Goal: Information Seeking & Learning: Learn about a topic

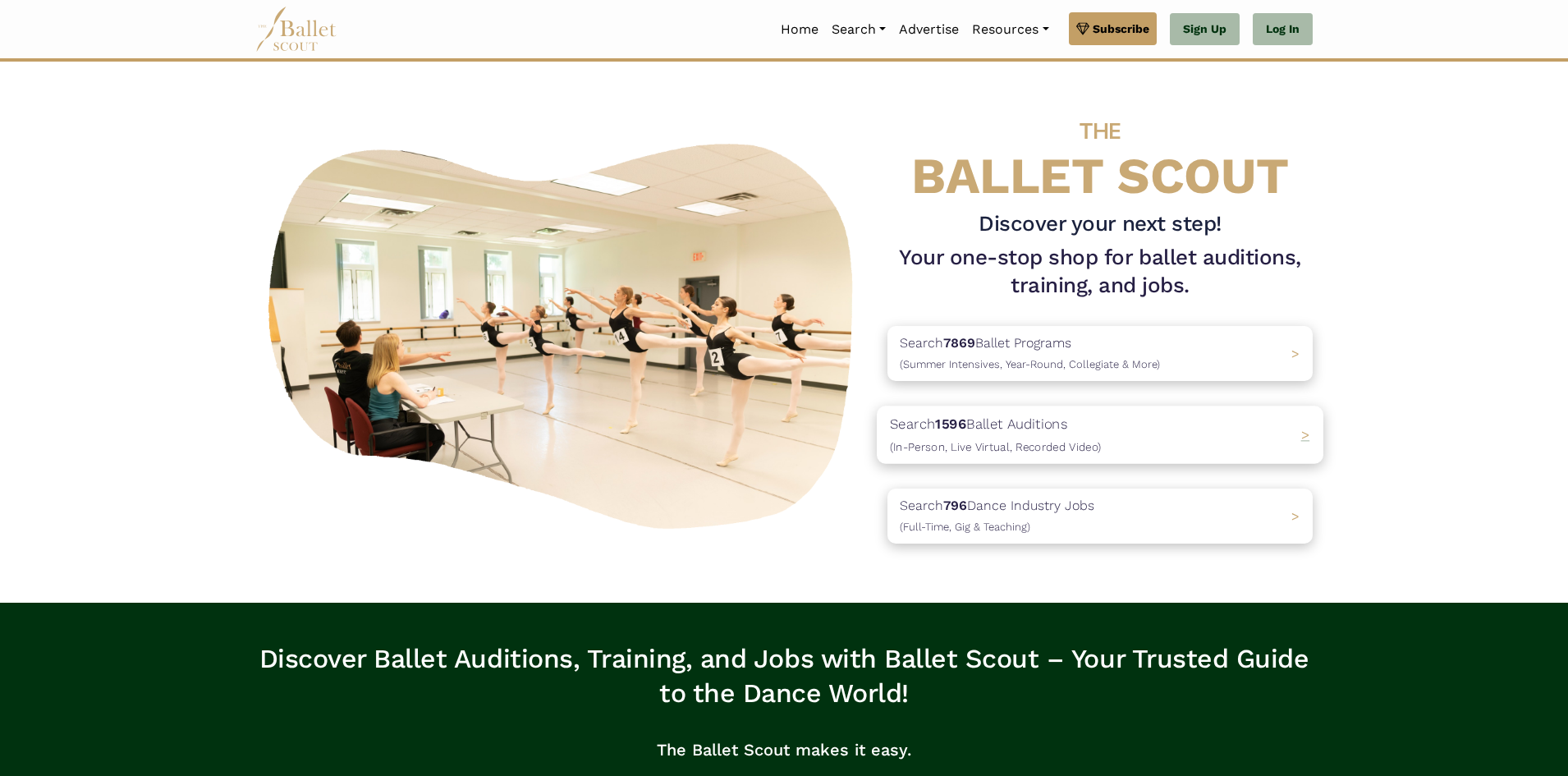
click at [1043, 436] on p "Search 1596 Ballet Auditions (In-Person, Live Virtual, Recorded Video)" at bounding box center [995, 435] width 211 height 44
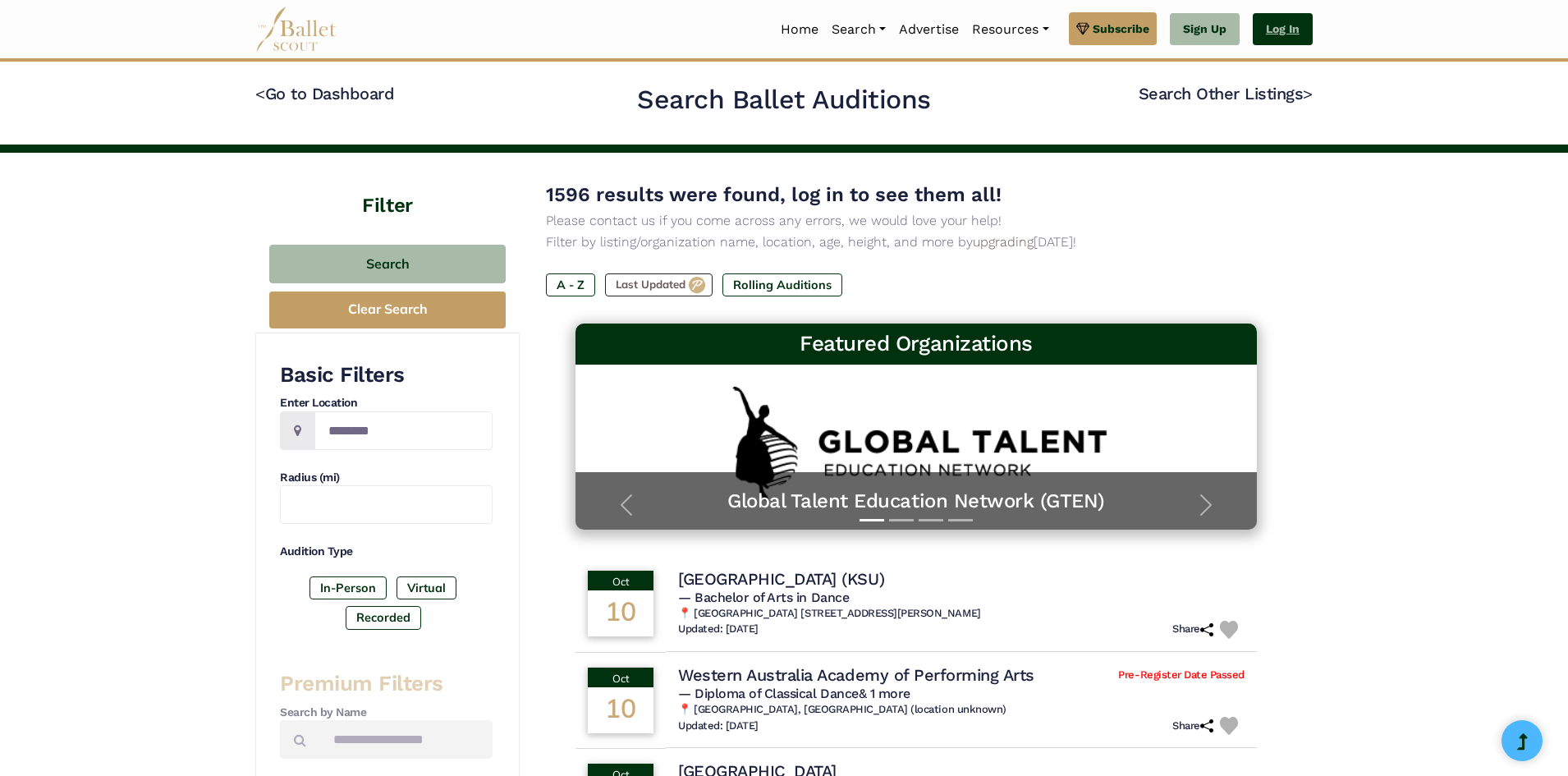
click at [1265, 19] on link "Log In" at bounding box center [1283, 29] width 60 height 33
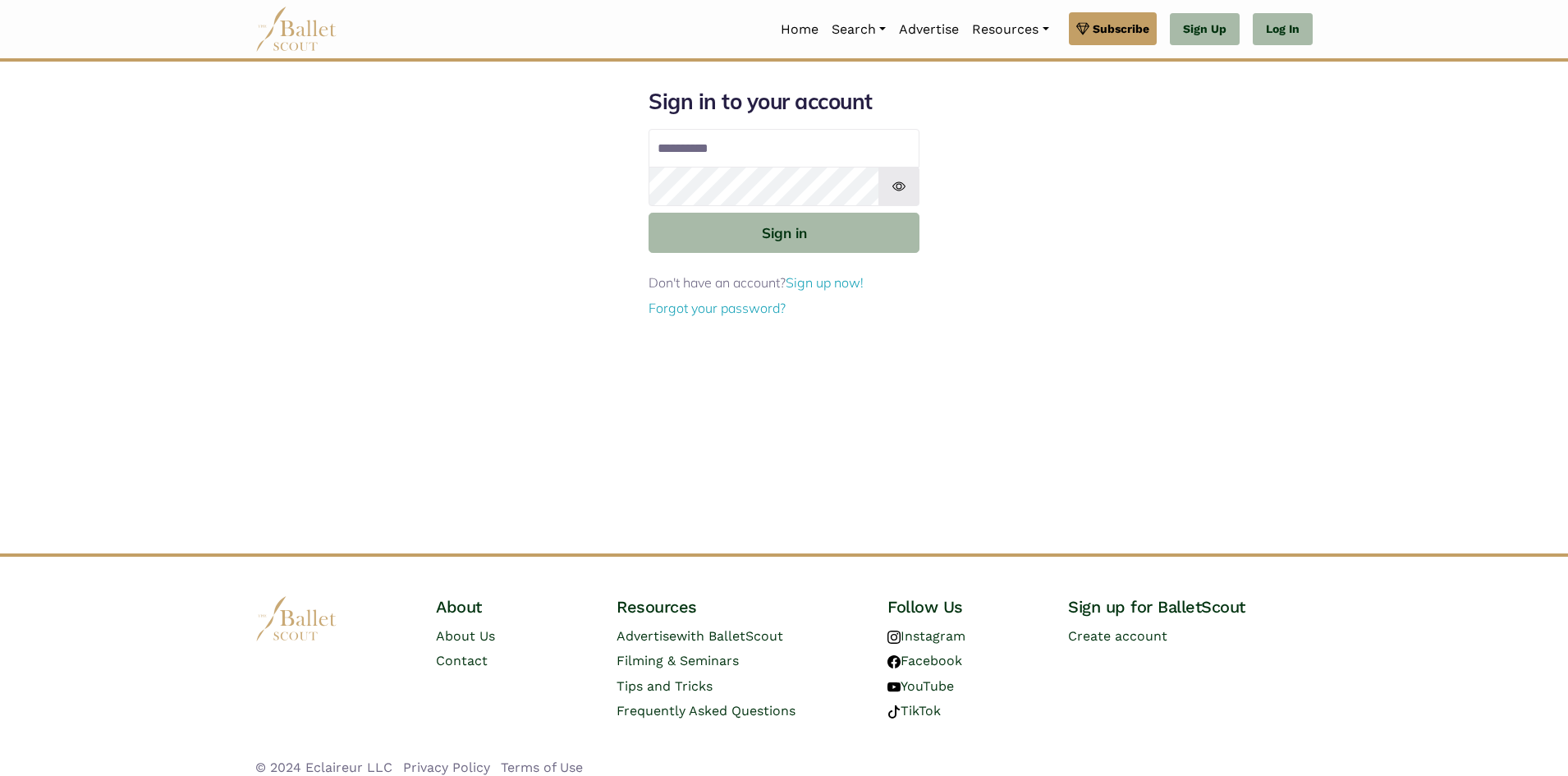
type input "**********"
click at [649, 212] on button "Sign in" at bounding box center [784, 232] width 271 height 40
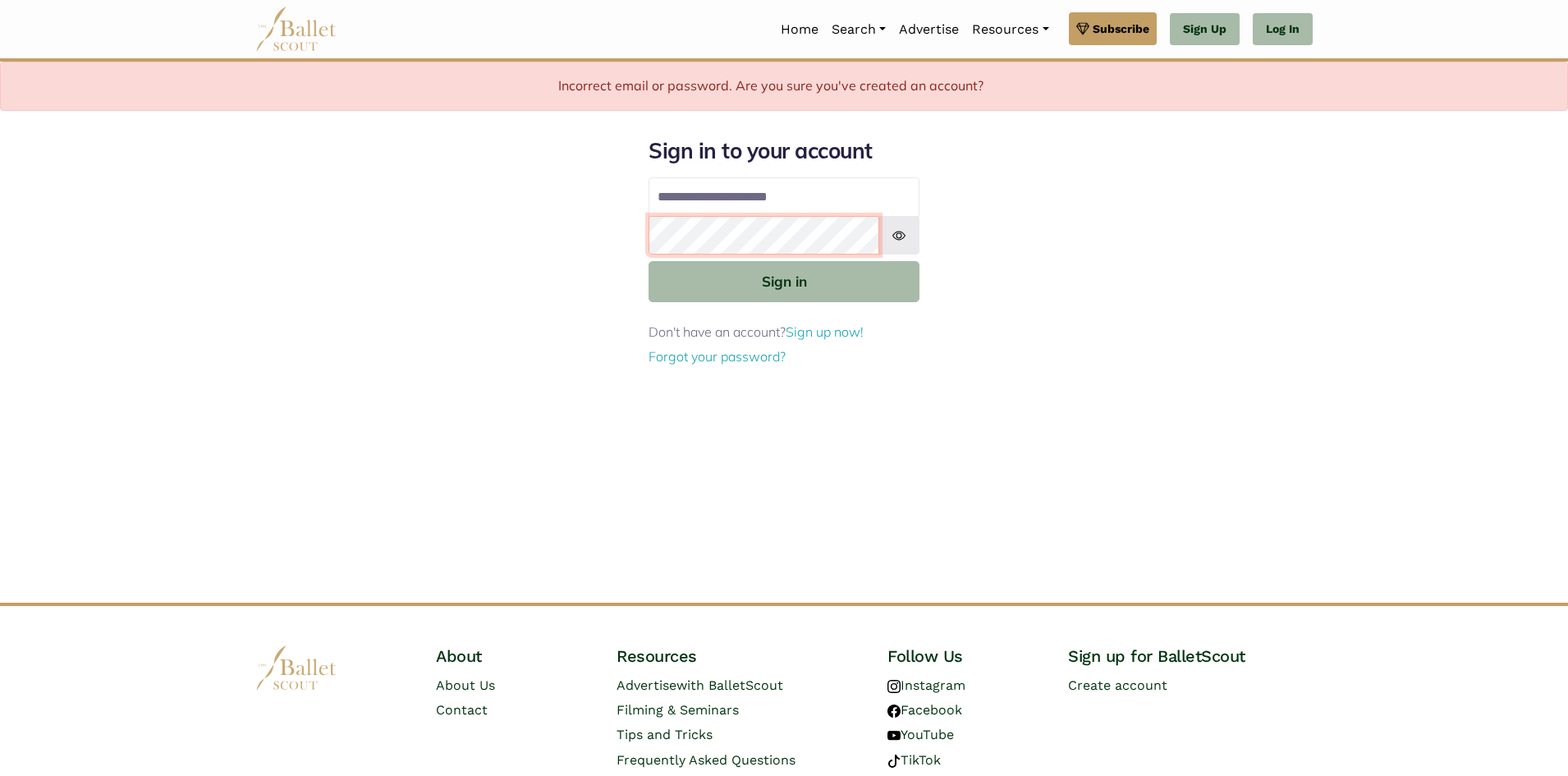
click at [649, 261] on button "Sign in" at bounding box center [784, 281] width 271 height 40
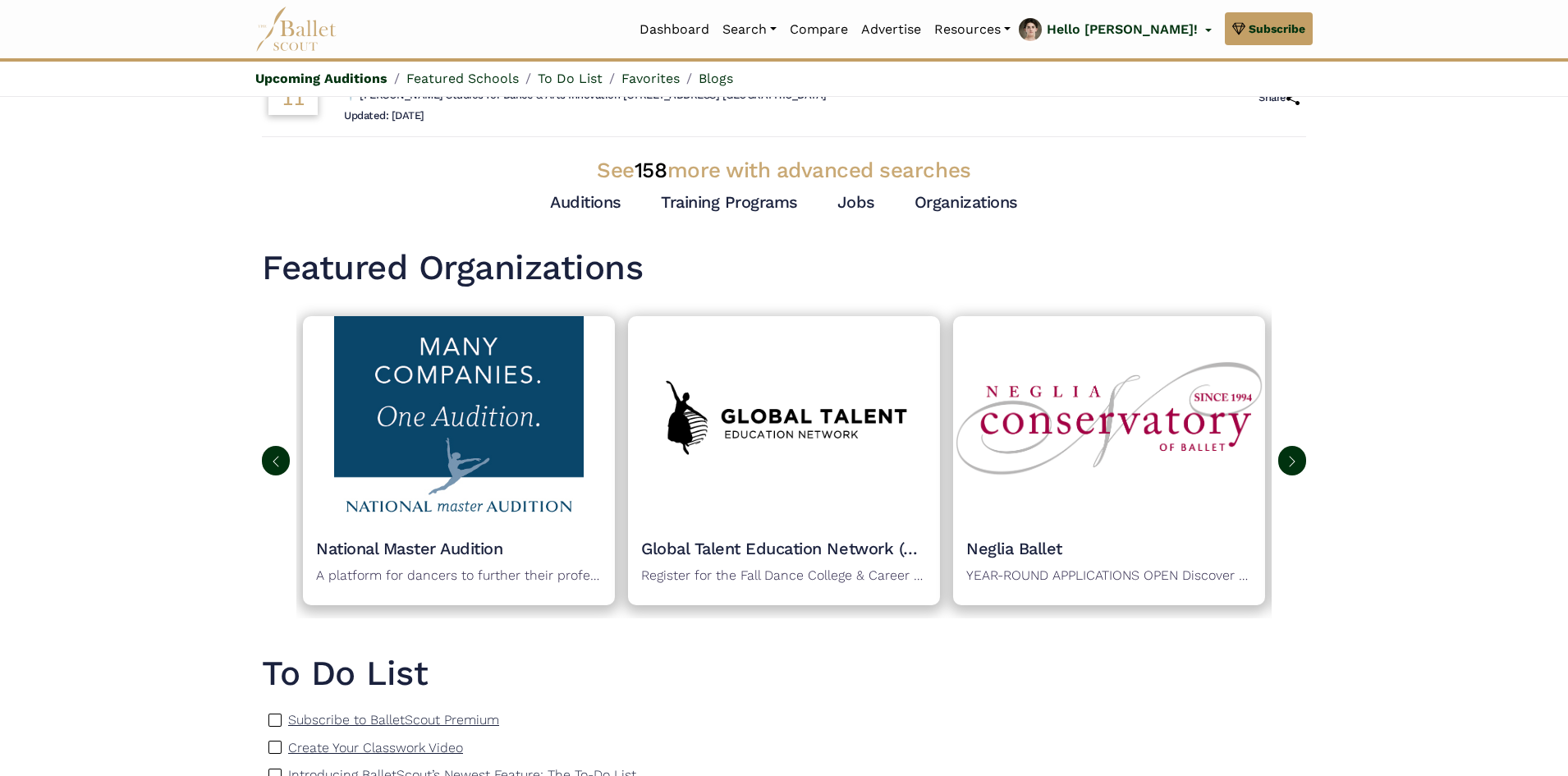
scroll to position [575, 0]
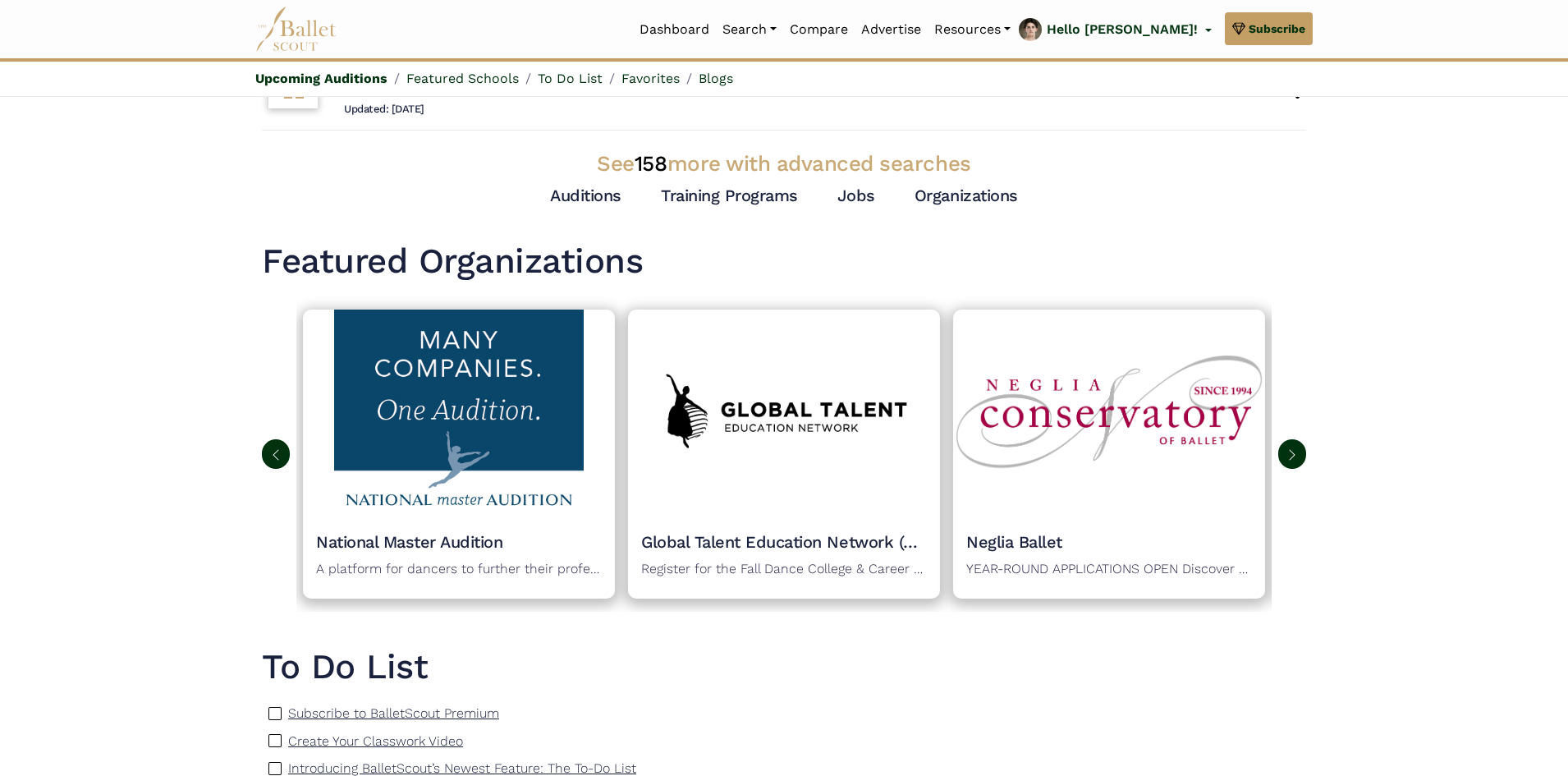
click at [1291, 462] on img at bounding box center [1292, 455] width 13 height 13
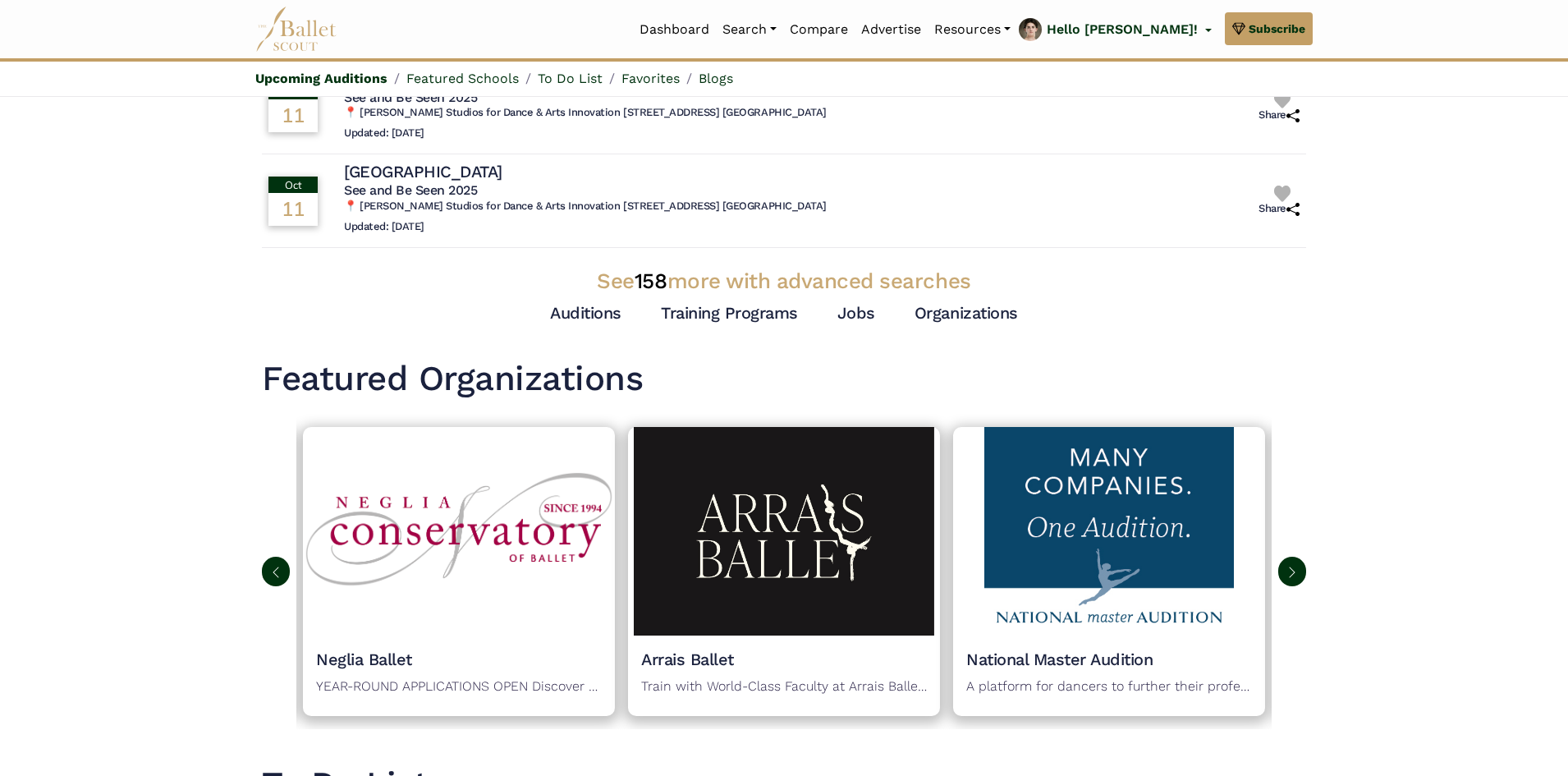
scroll to position [449, 0]
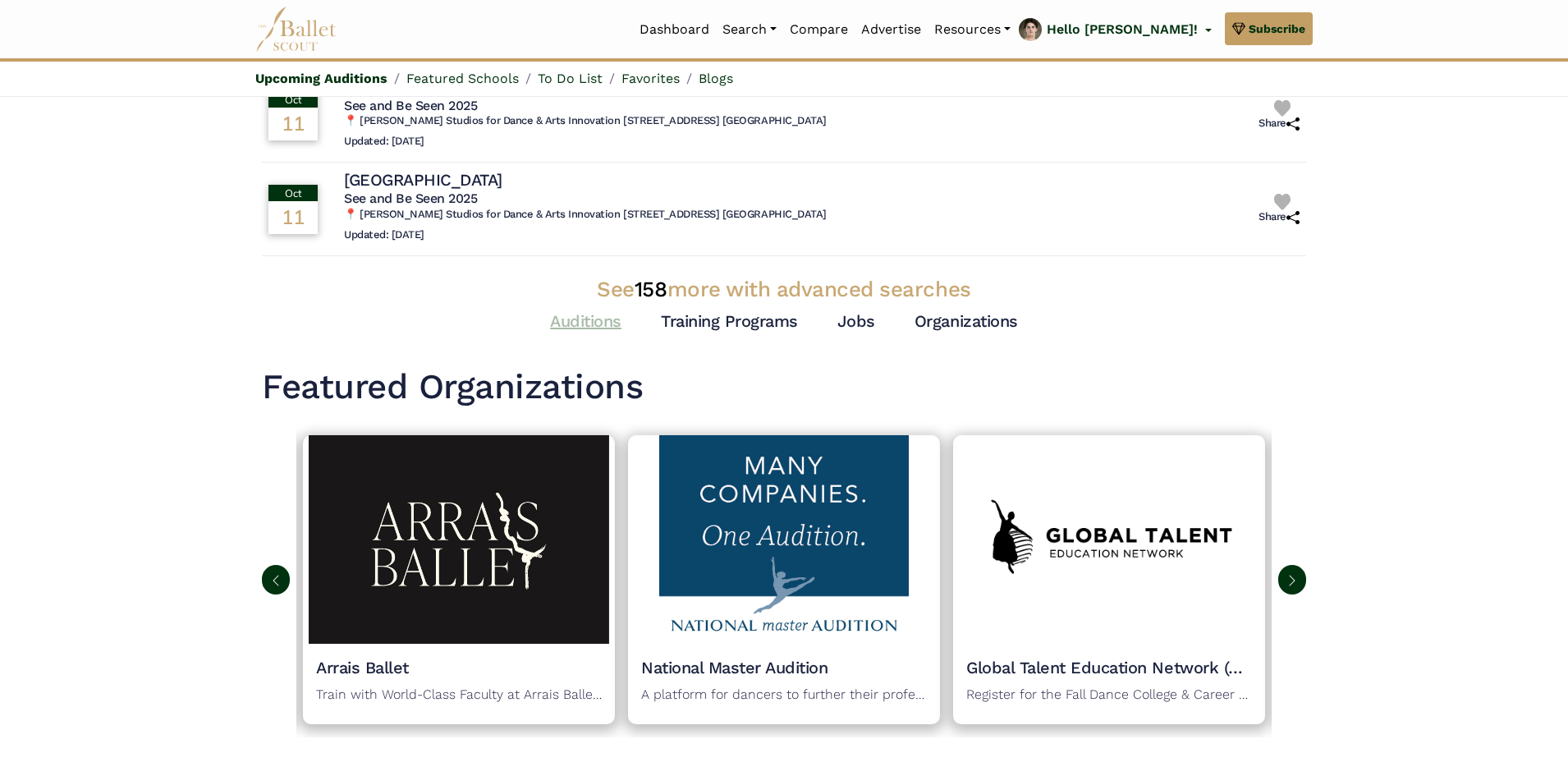
click at [569, 324] on link "Auditions" at bounding box center [585, 321] width 71 height 20
drag, startPoint x: 830, startPoint y: 316, endPoint x: 846, endPoint y: 324, distance: 17.9
click at [845, 324] on div "Auditions Training Programs Jobs Organizations" at bounding box center [784, 321] width 1045 height 22
click at [850, 325] on link "Jobs" at bounding box center [856, 321] width 38 height 20
click at [603, 312] on link "Auditions" at bounding box center [585, 321] width 71 height 20
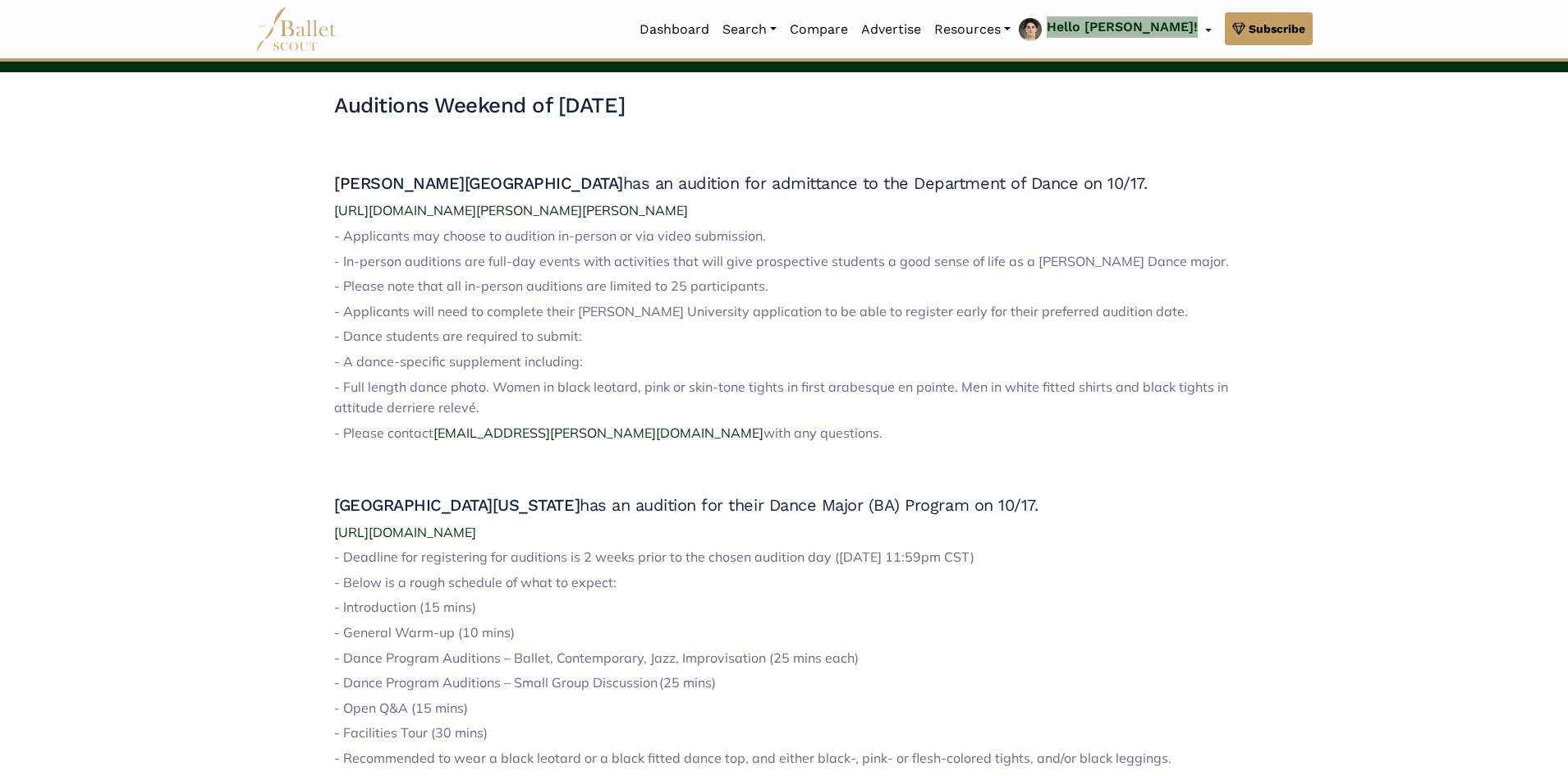
scroll to position [329, 0]
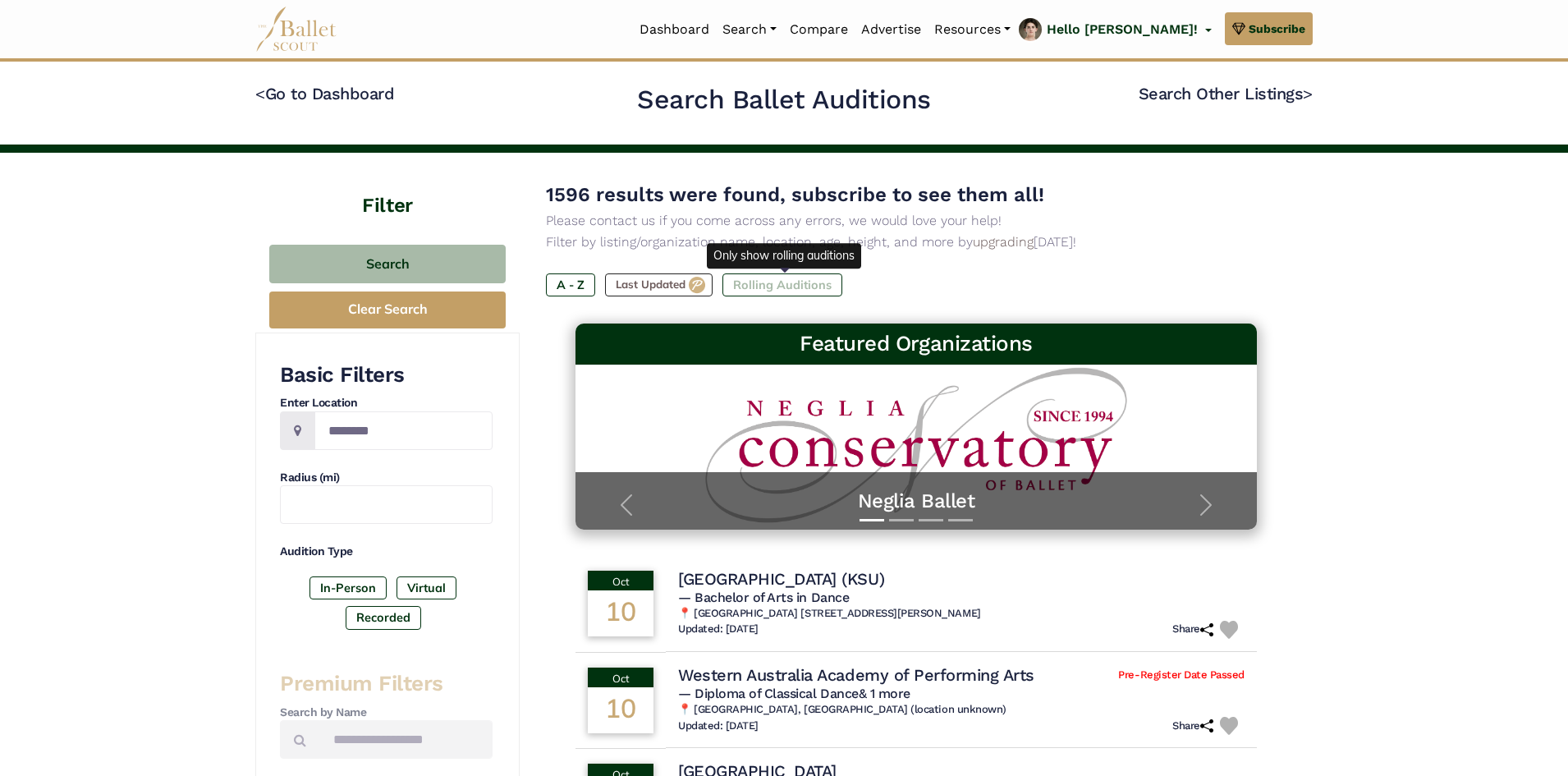
click at [807, 283] on label "Rolling Auditions" at bounding box center [782, 285] width 120 height 23
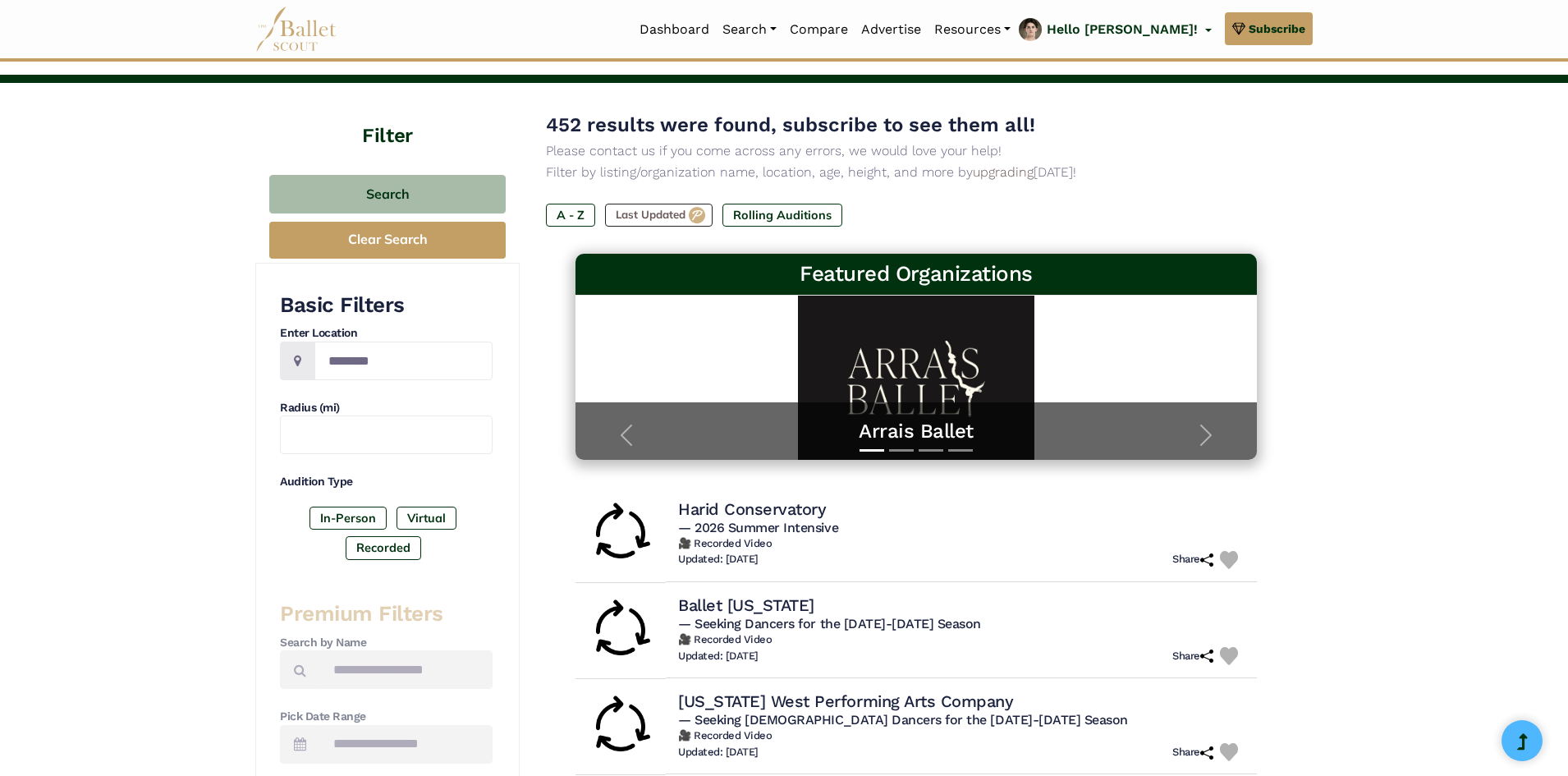
scroll to position [4, 0]
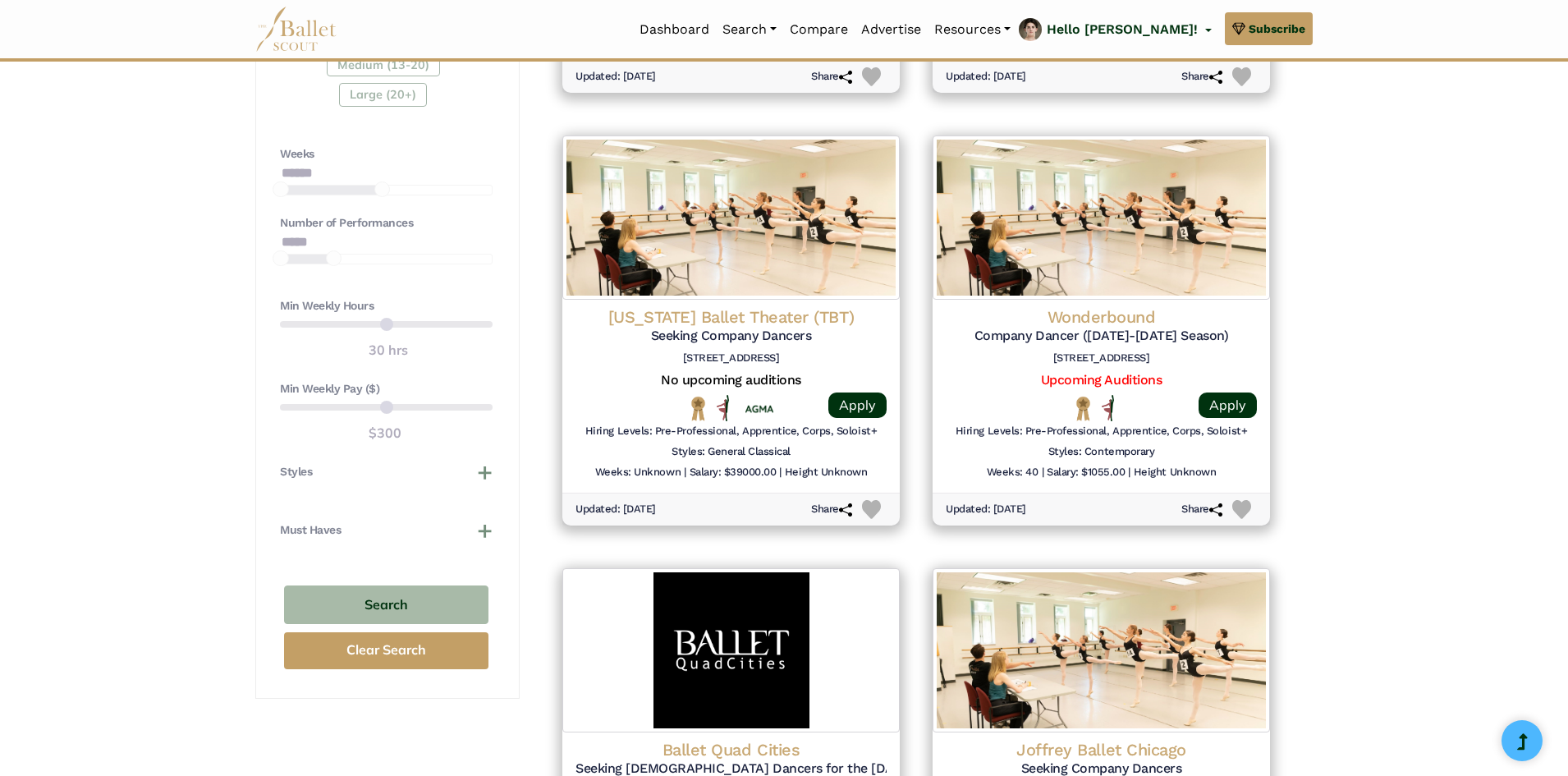
scroll to position [1150, 0]
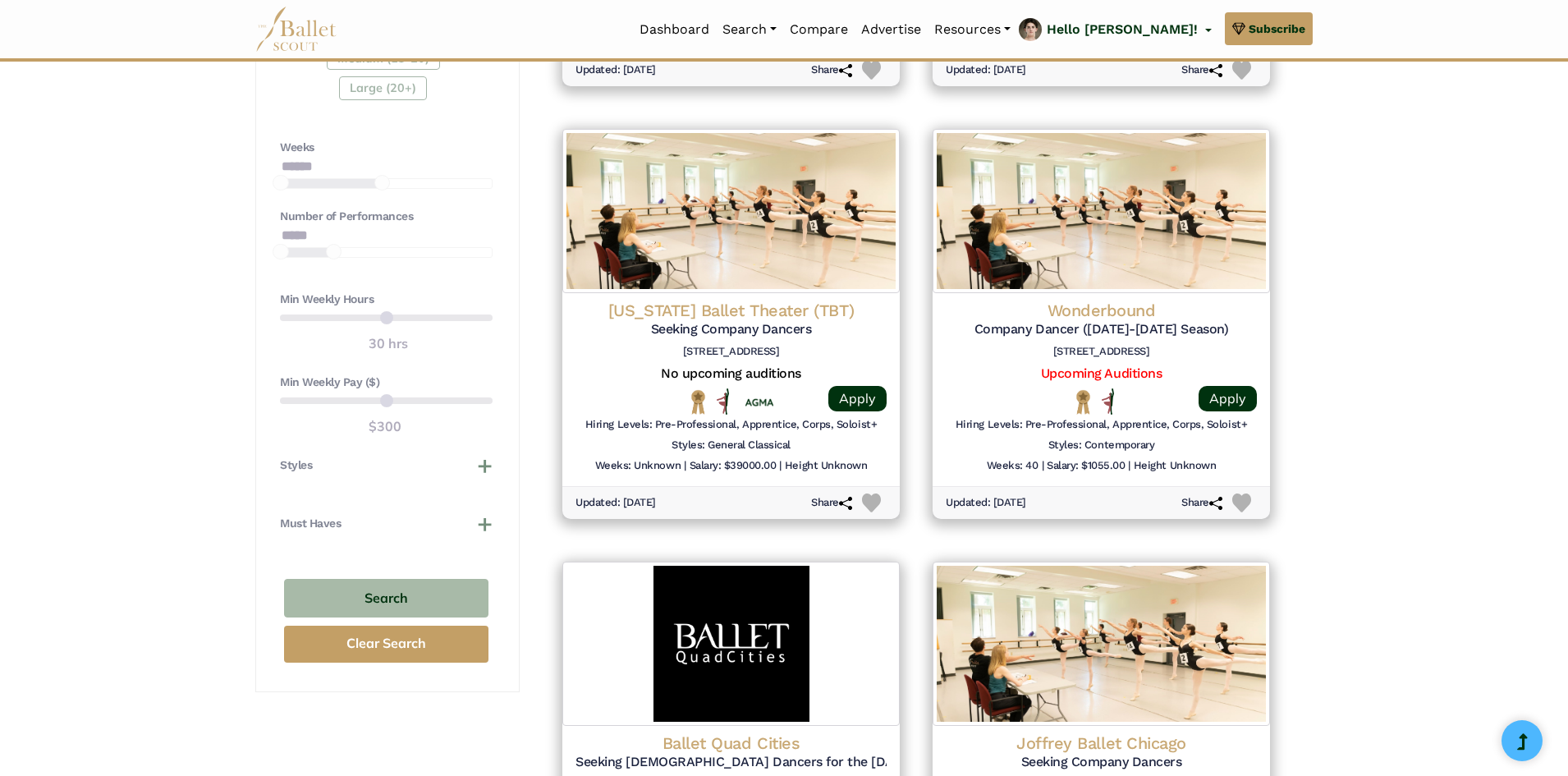
drag, startPoint x: 870, startPoint y: 404, endPoint x: 772, endPoint y: 541, distance: 168.4
click at [772, 541] on div "Featured Organizations Arrais Ballet Train with World-Class Faculty at Arrais B…" at bounding box center [916, 340] width 741 height 2170
click at [886, 401] on link "Apply" at bounding box center [859, 401] width 59 height 26
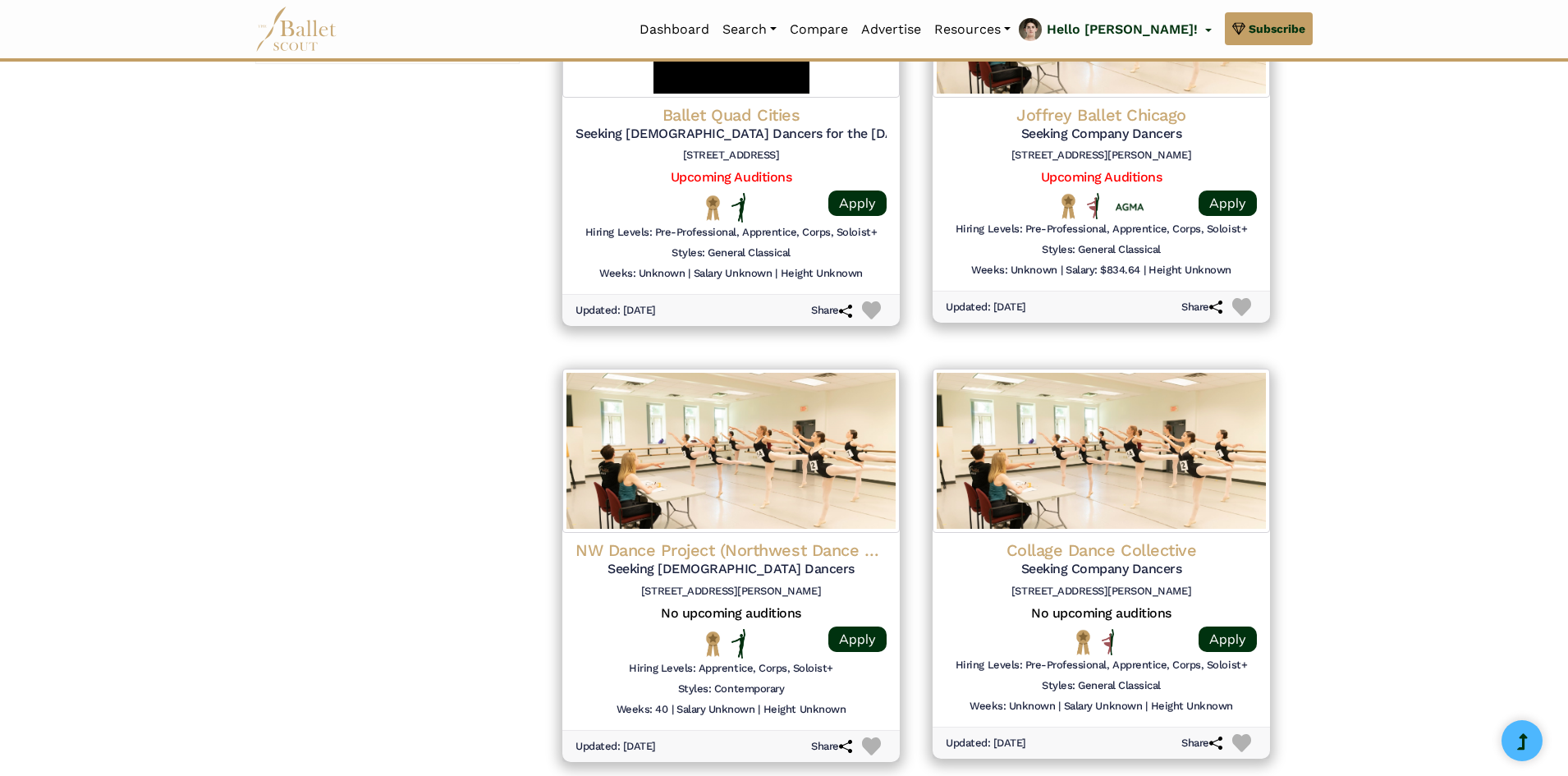
scroll to position [1889, 0]
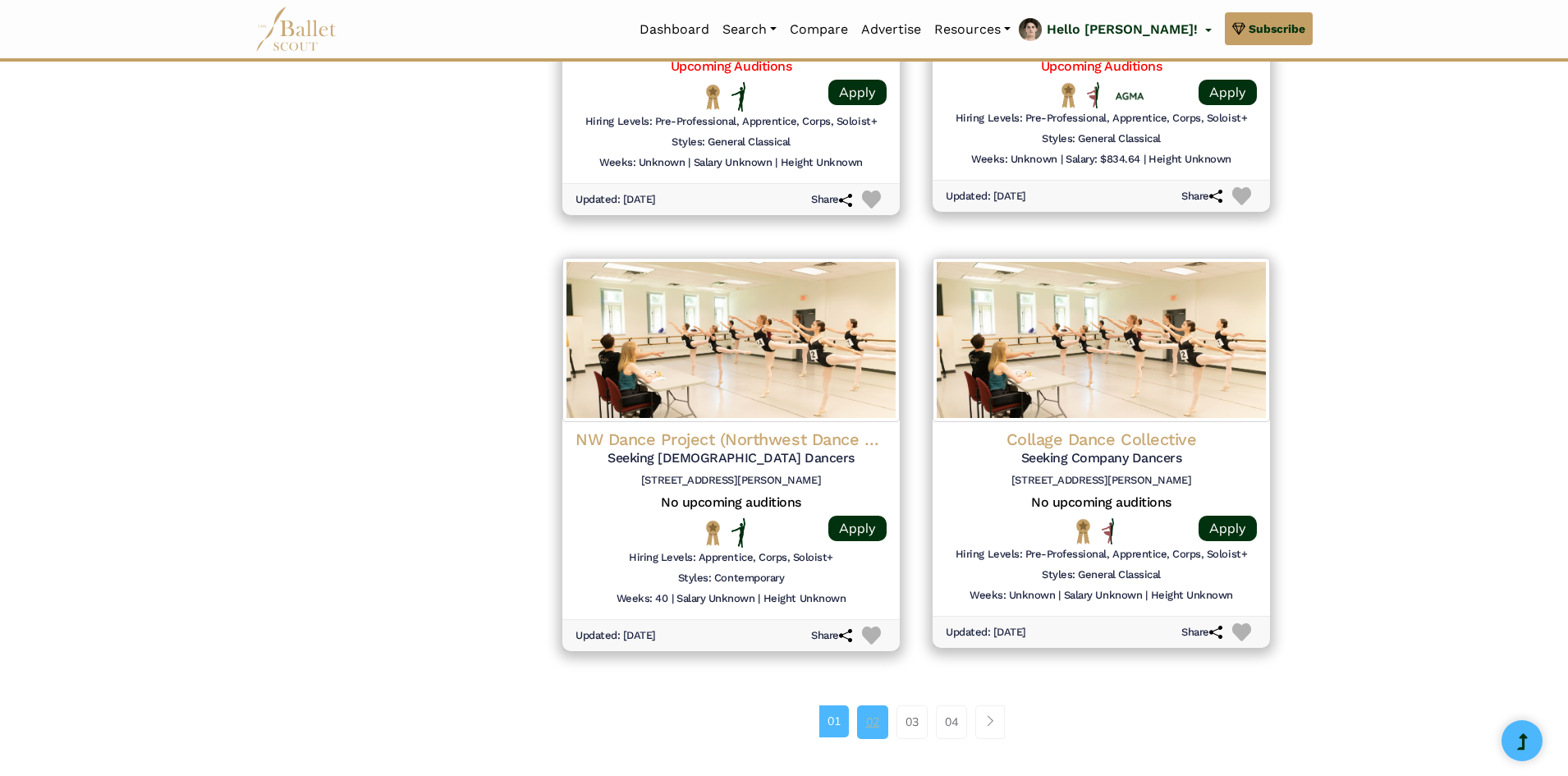
click at [876, 730] on link "02" at bounding box center [873, 722] width 31 height 33
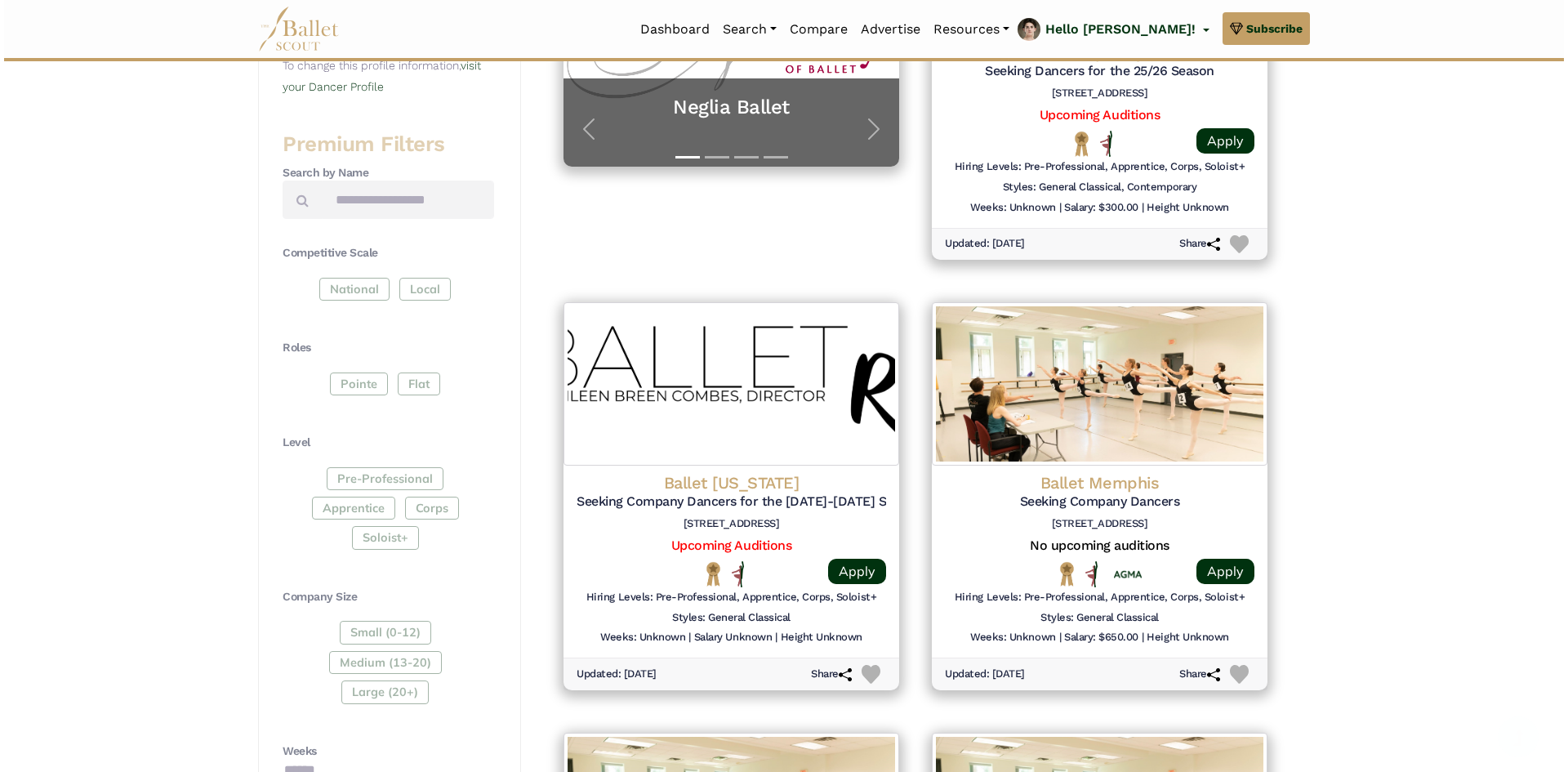
scroll to position [572, 0]
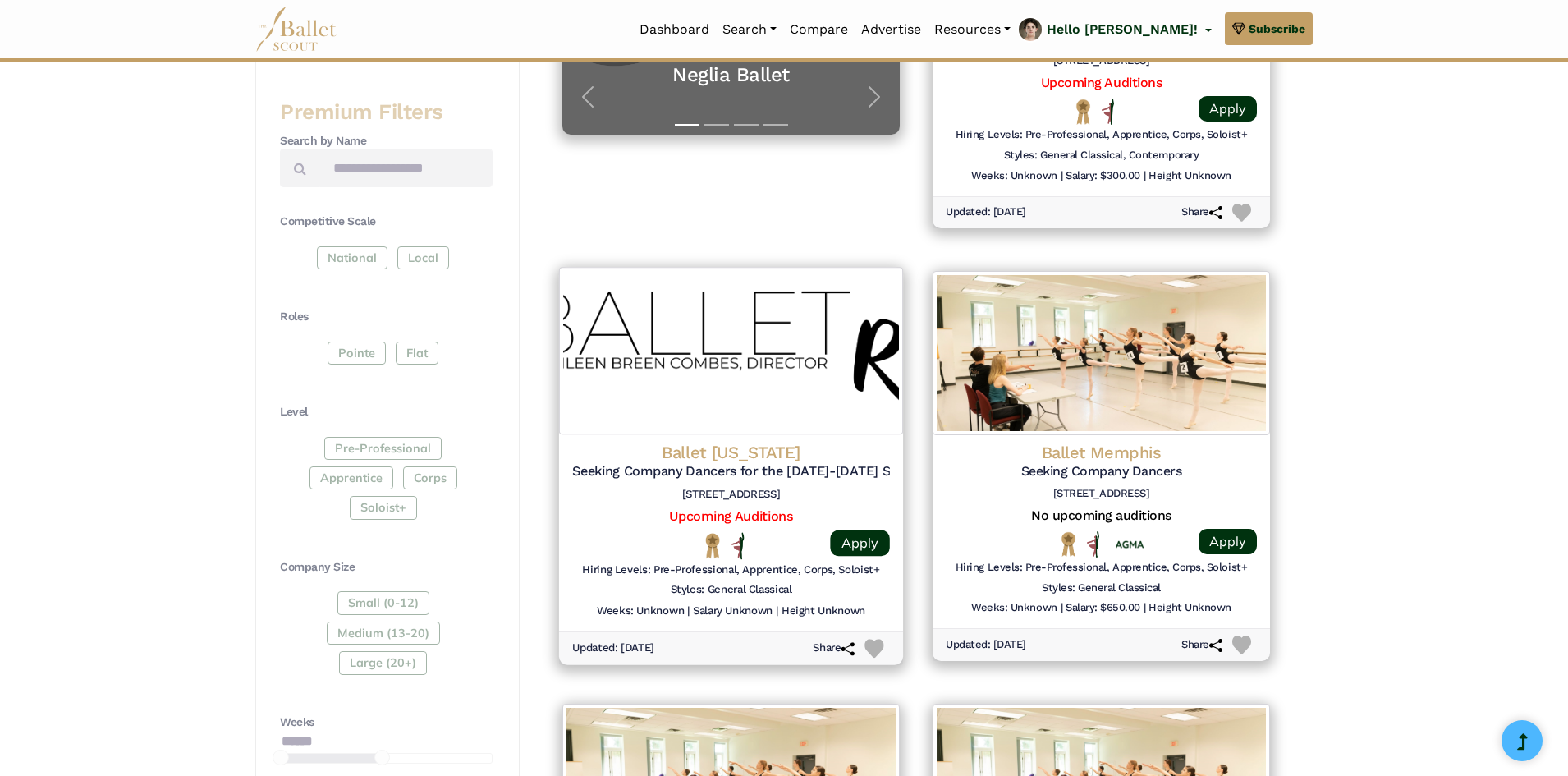
click at [721, 443] on h4 "Ballet Rhode Island" at bounding box center [731, 453] width 318 height 23
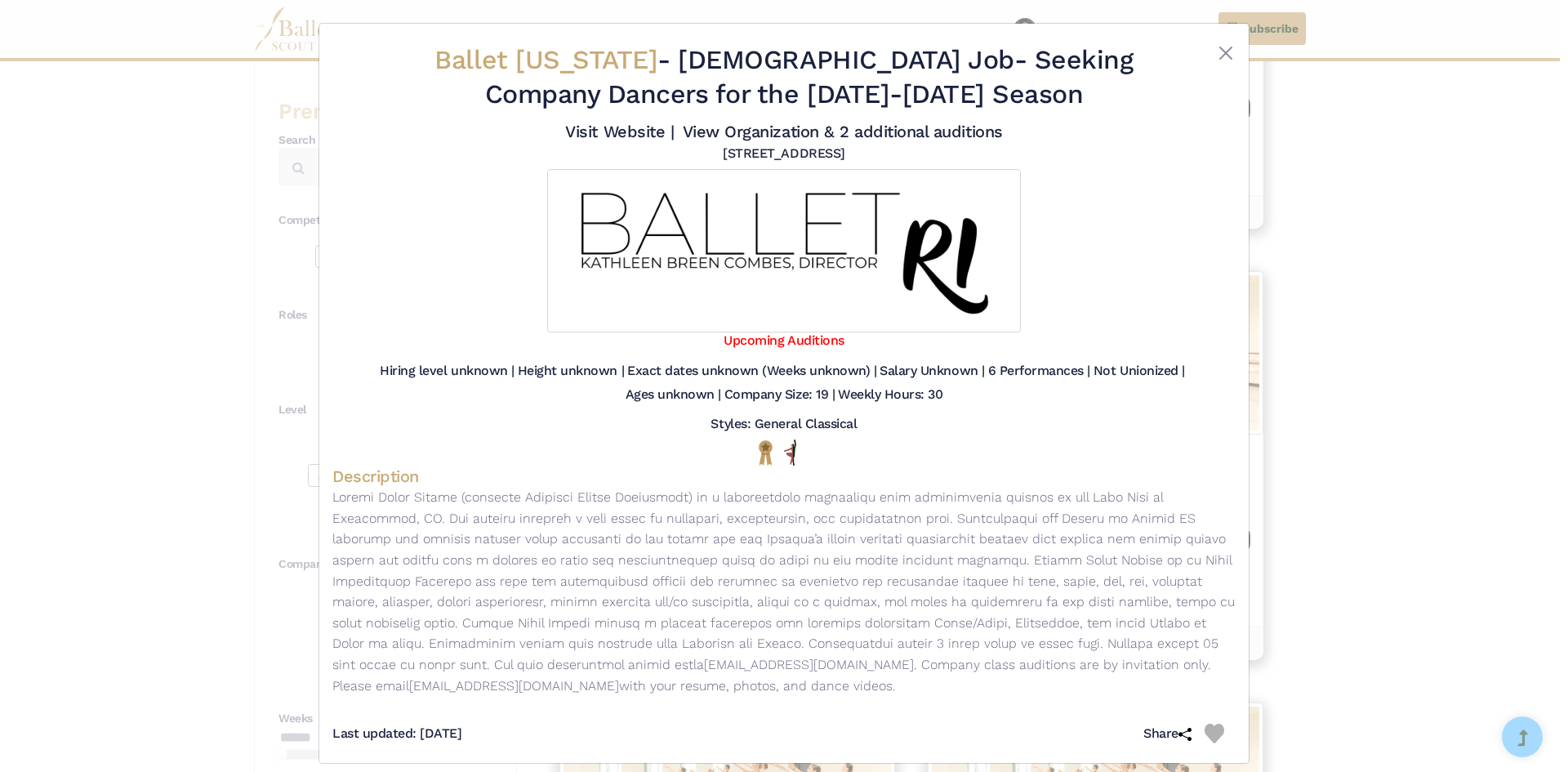
scroll to position [15, 0]
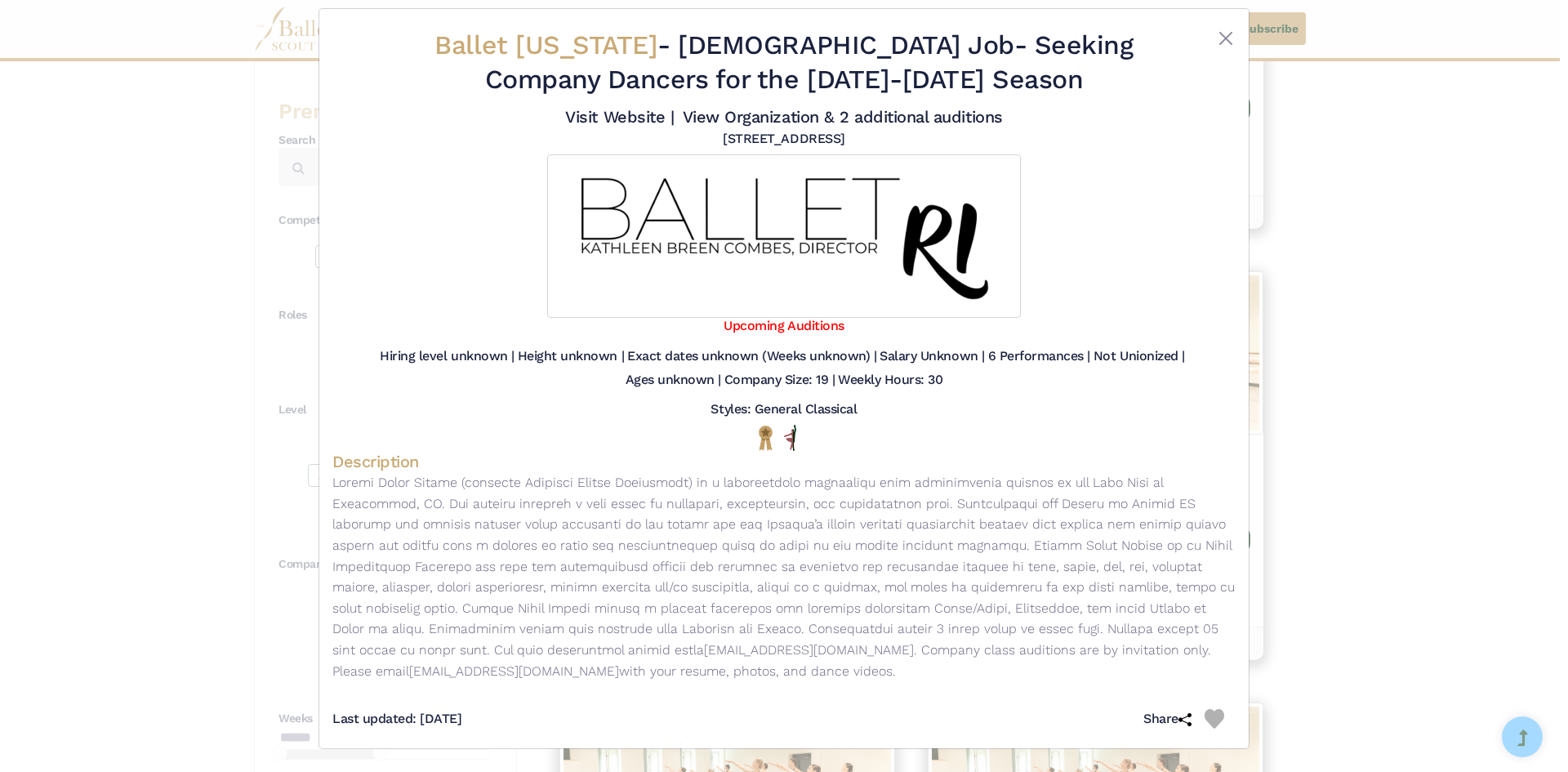
click at [1216, 49] on div at bounding box center [1198, 65] width 75 height 74
click at [1221, 33] on button "Close" at bounding box center [1226, 38] width 20 height 20
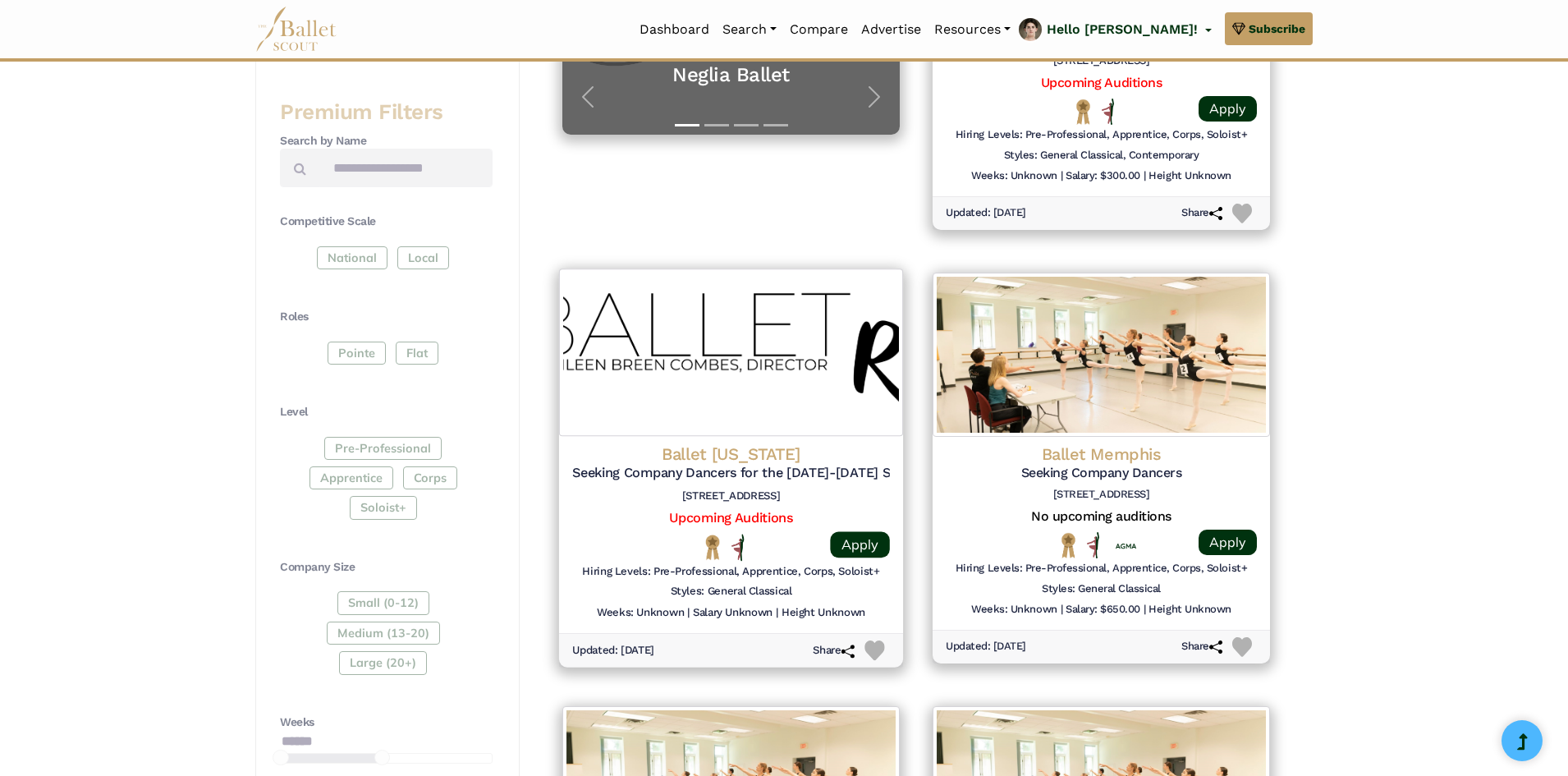
click at [859, 526] on h5 "Upcoming Auditions" at bounding box center [731, 518] width 318 height 18
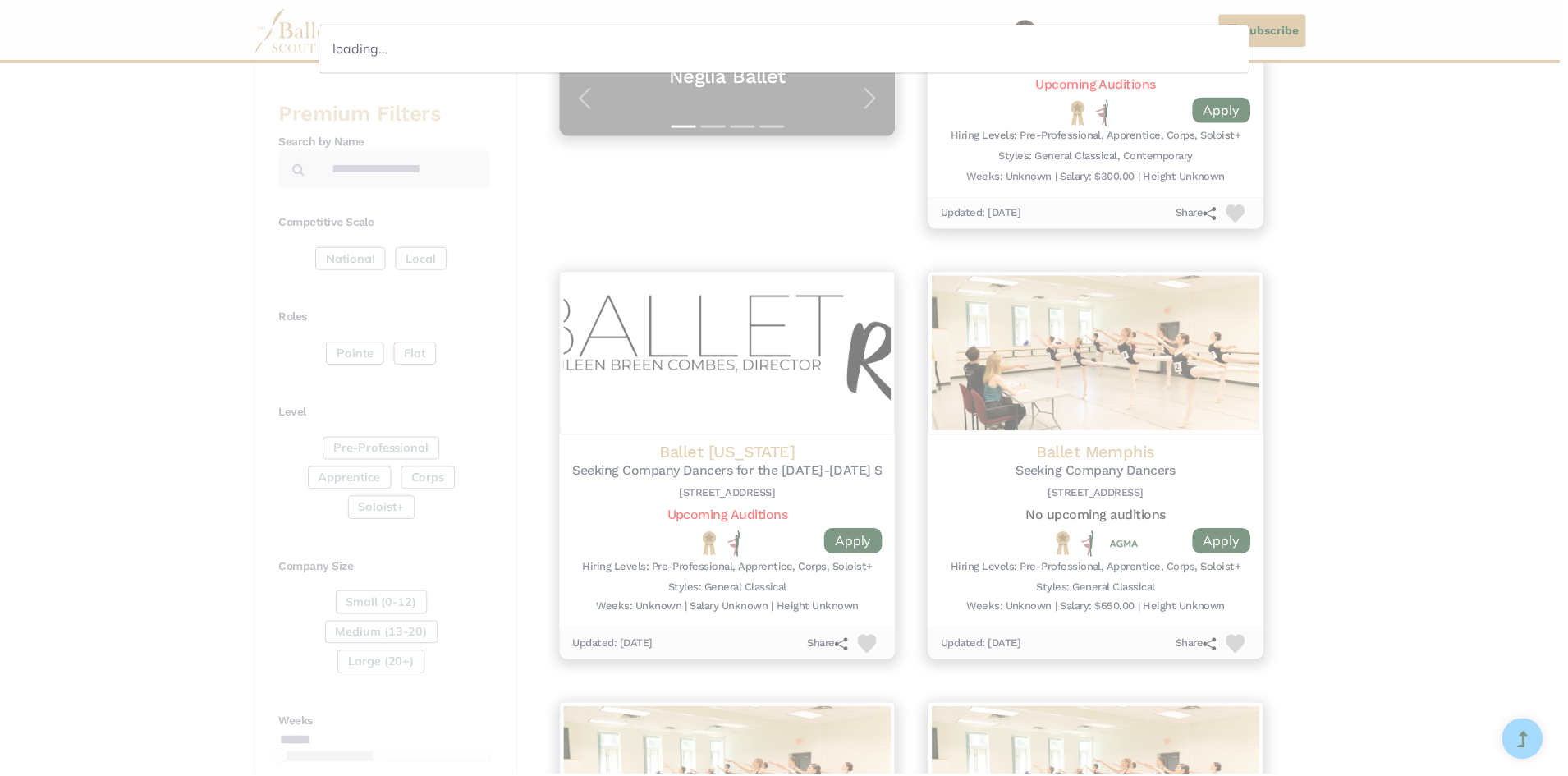
scroll to position [0, 0]
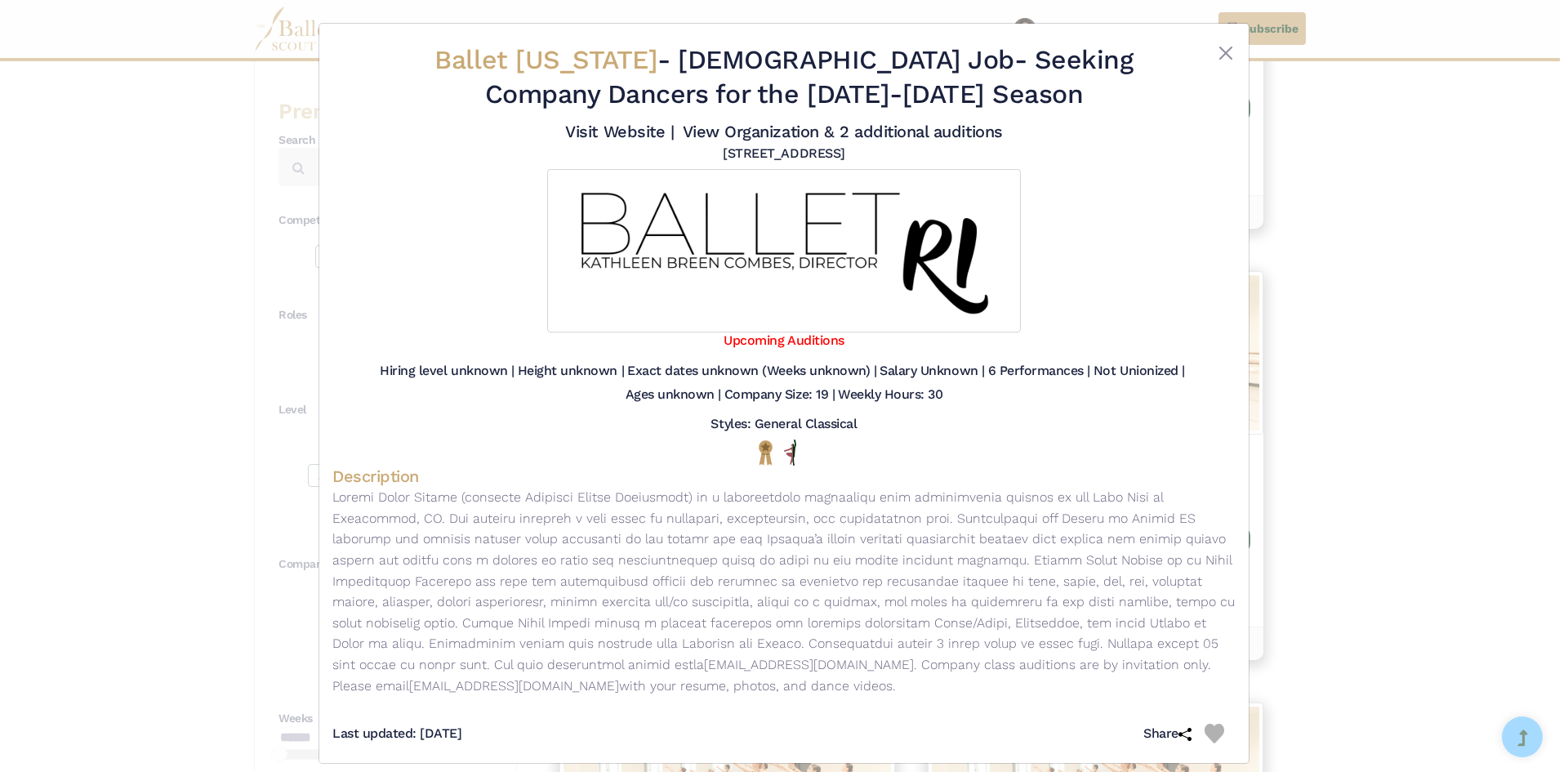
click at [1224, 65] on div at bounding box center [1198, 80] width 75 height 74
click at [1215, 64] on div at bounding box center [1198, 80] width 75 height 74
click at [1217, 50] on button "Close" at bounding box center [1226, 53] width 20 height 20
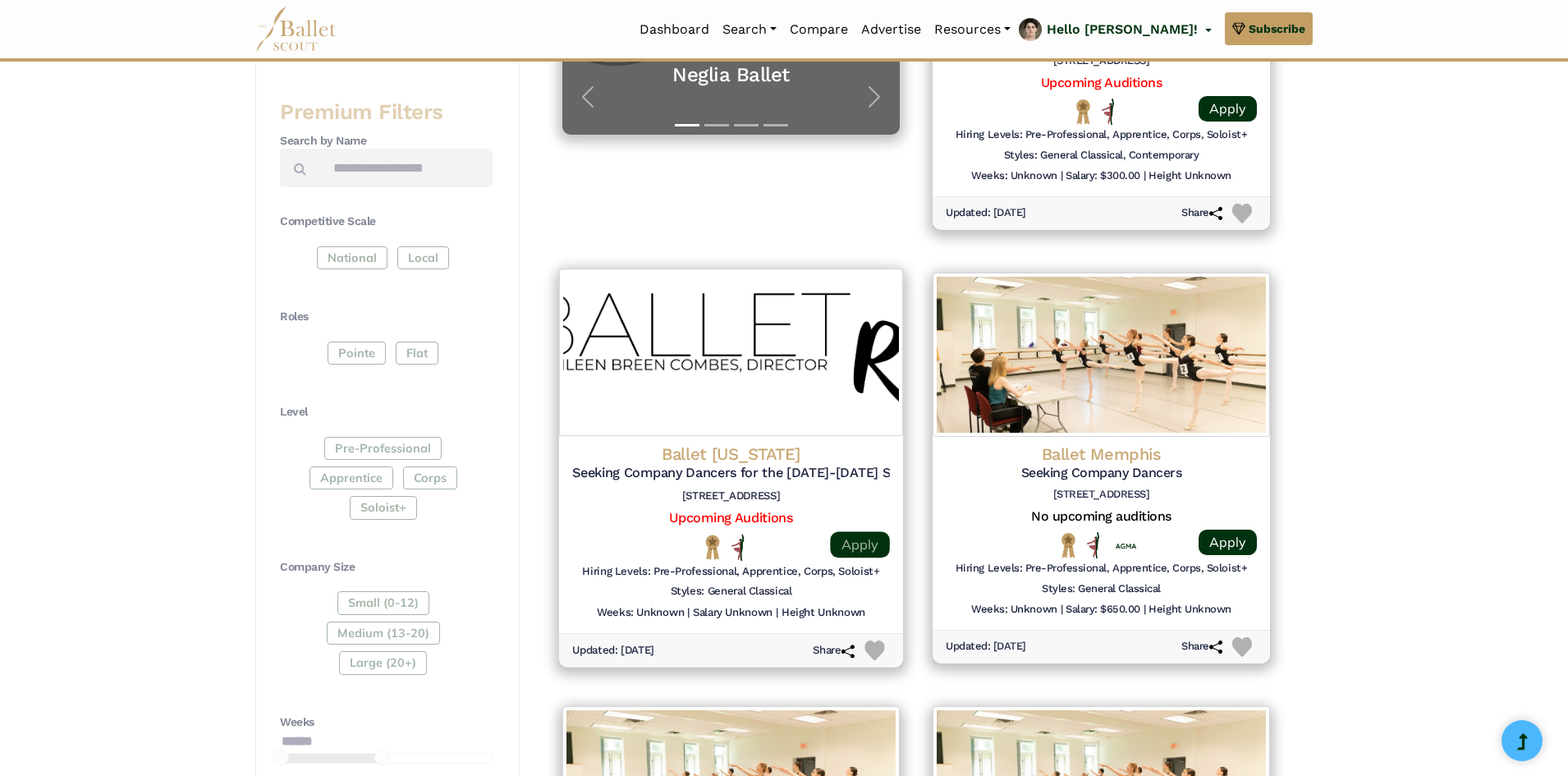
click at [873, 546] on link "Apply" at bounding box center [859, 544] width 59 height 26
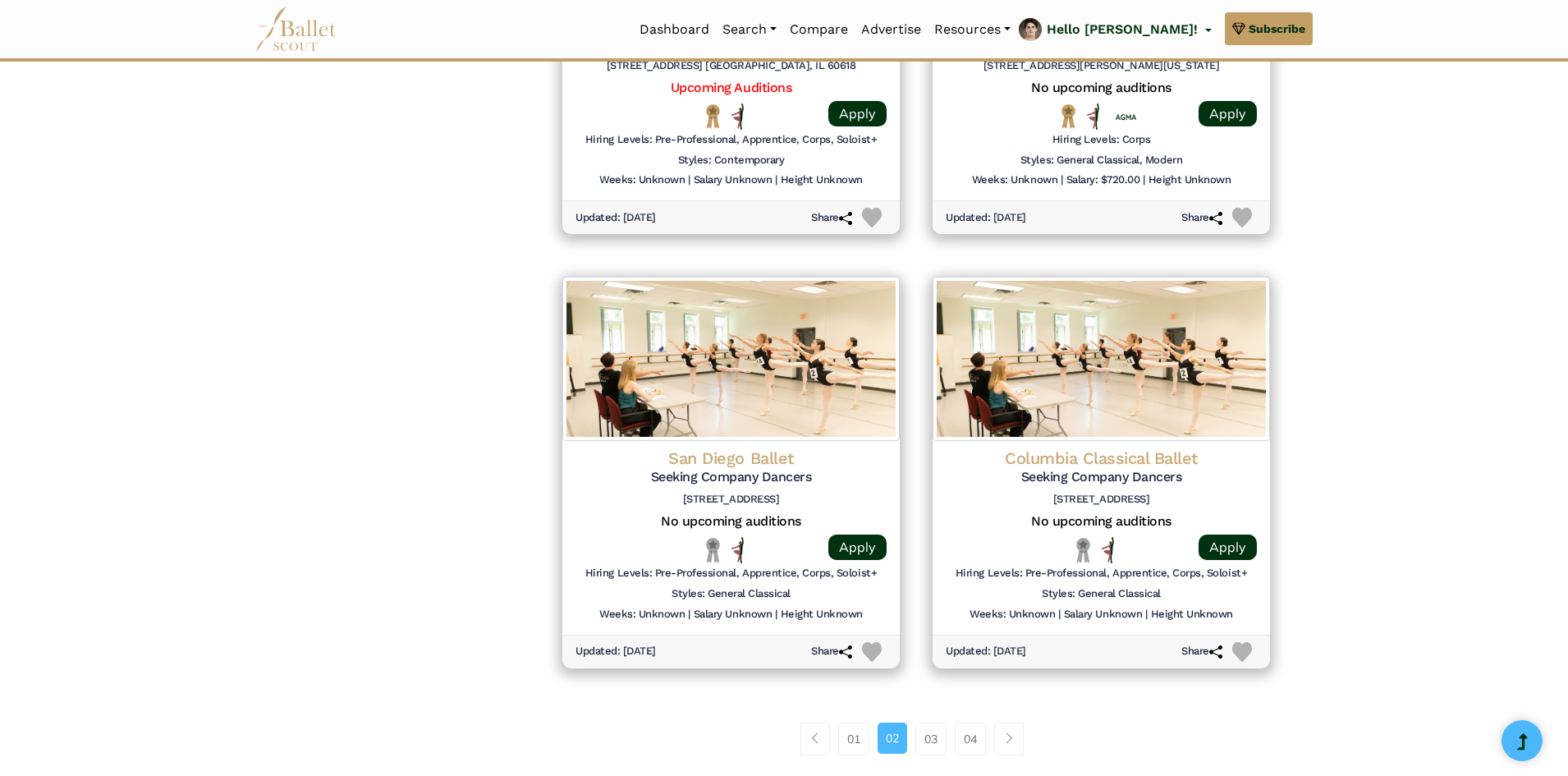
scroll to position [1889, 0]
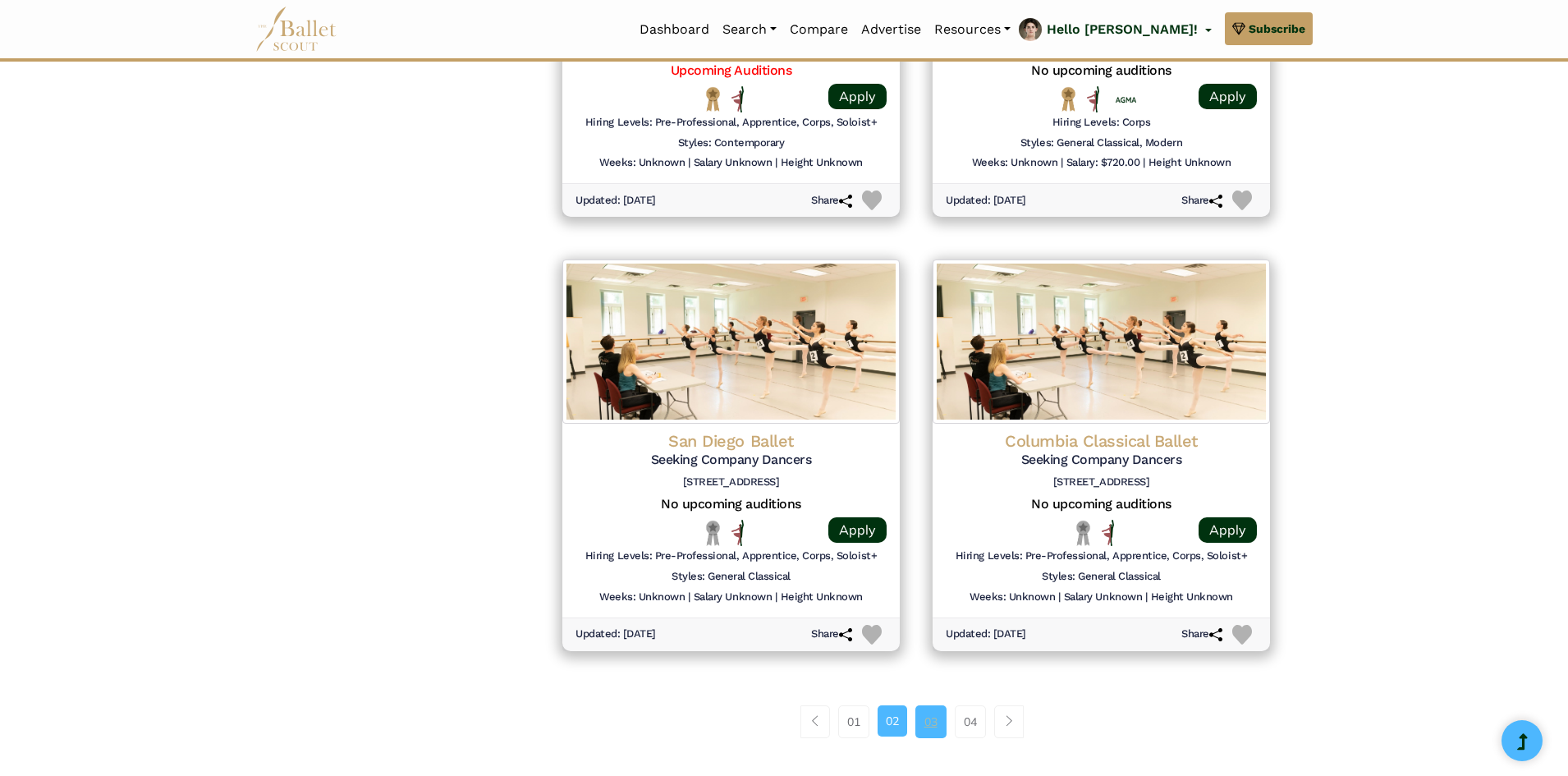
click at [920, 717] on link "03" at bounding box center [930, 722] width 31 height 33
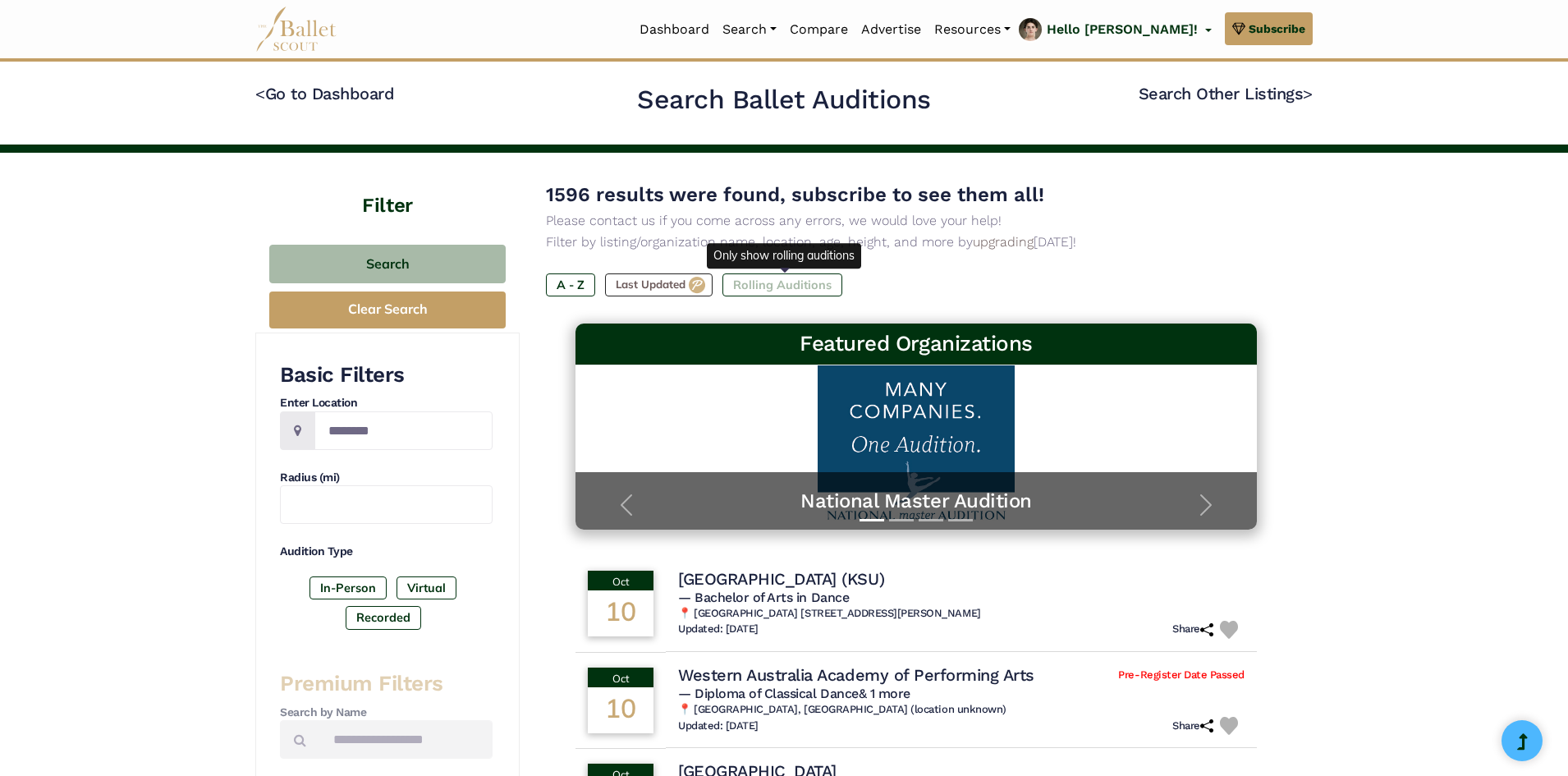
click at [813, 290] on label "Rolling Auditions" at bounding box center [782, 285] width 120 height 23
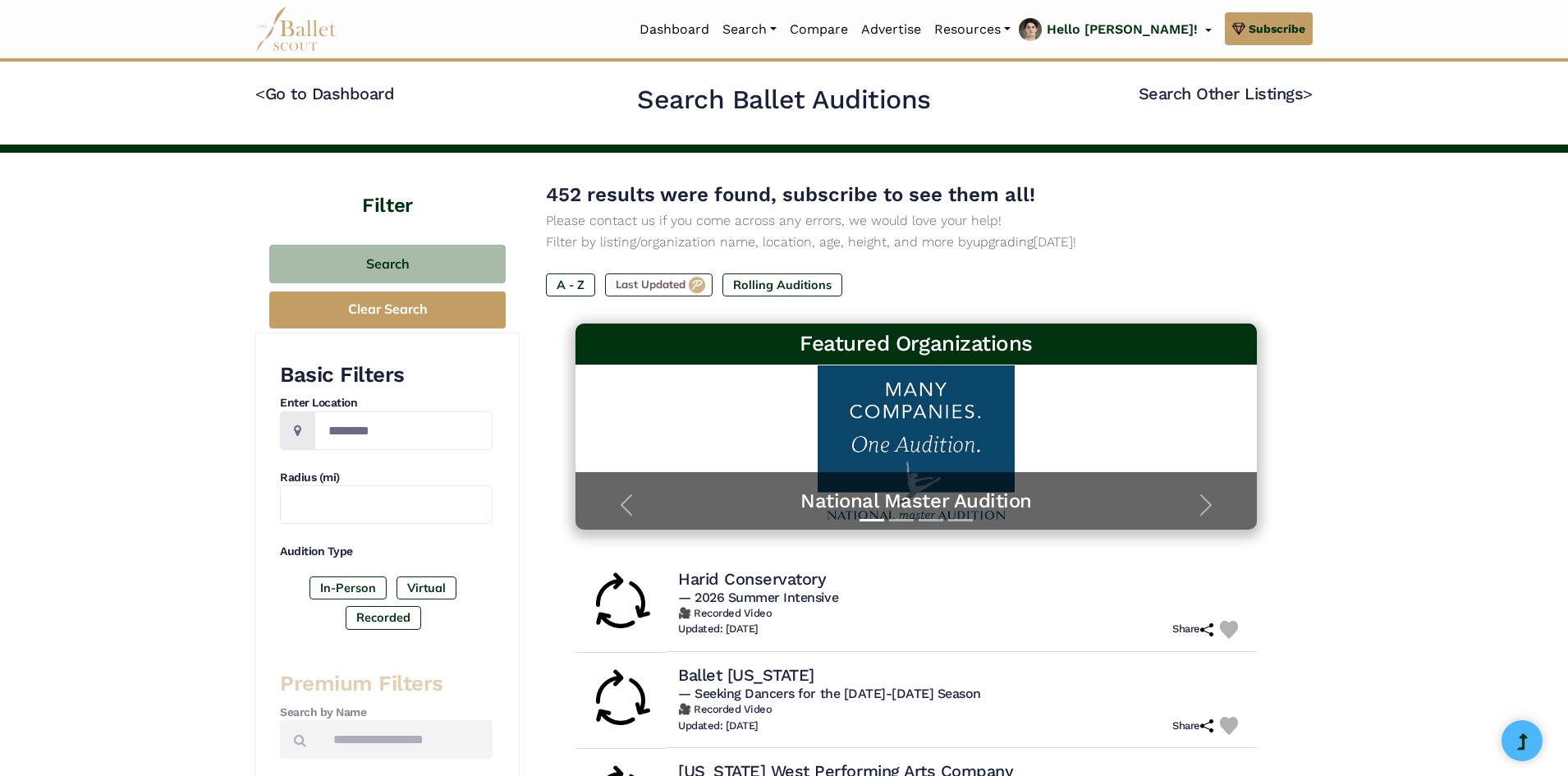
click at [796, 285] on label "Rolling Auditions" at bounding box center [782, 285] width 120 height 23
click at [811, 280] on label "Rolling Auditions" at bounding box center [782, 285] width 120 height 23
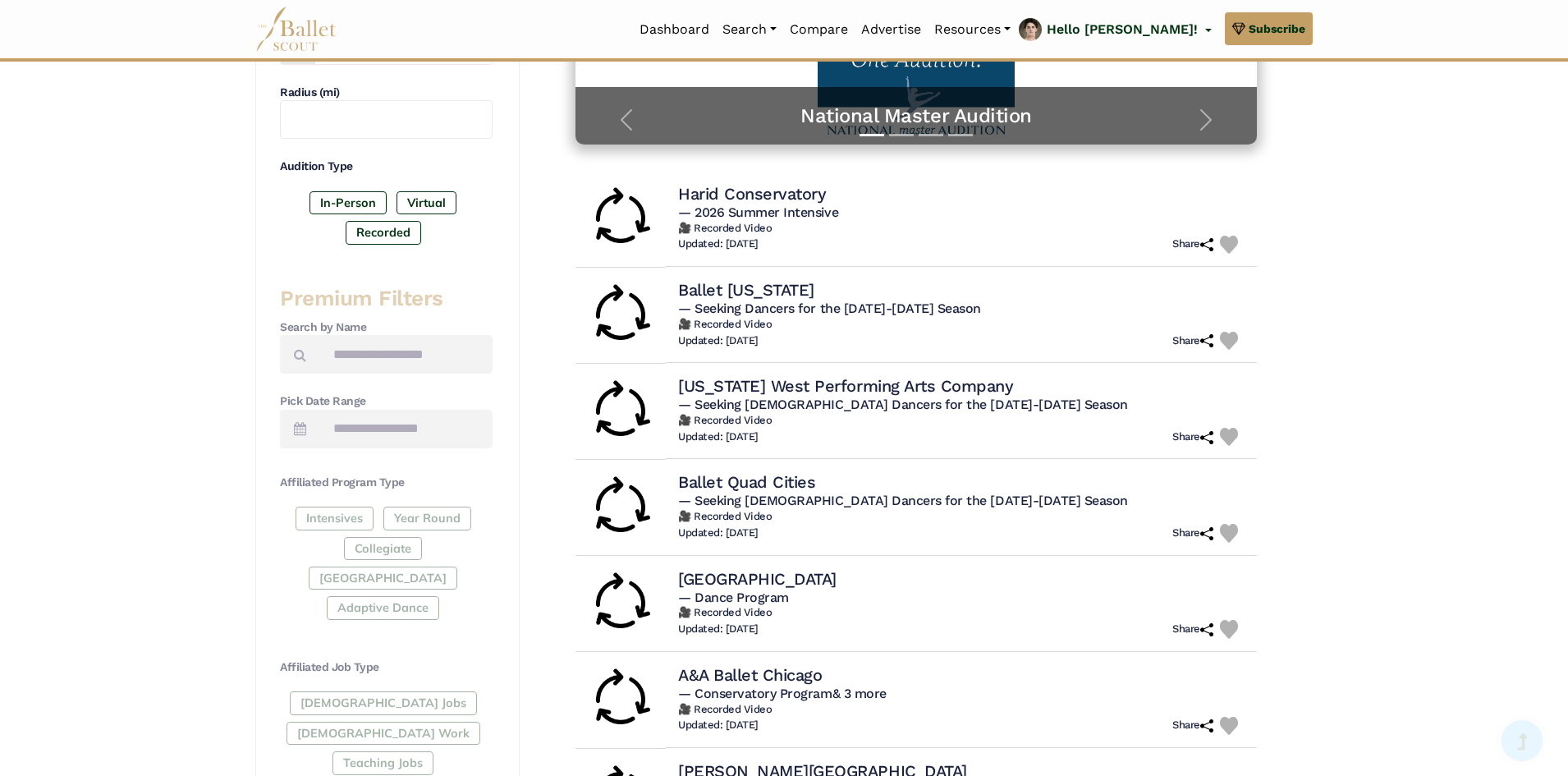
scroll to position [411, 0]
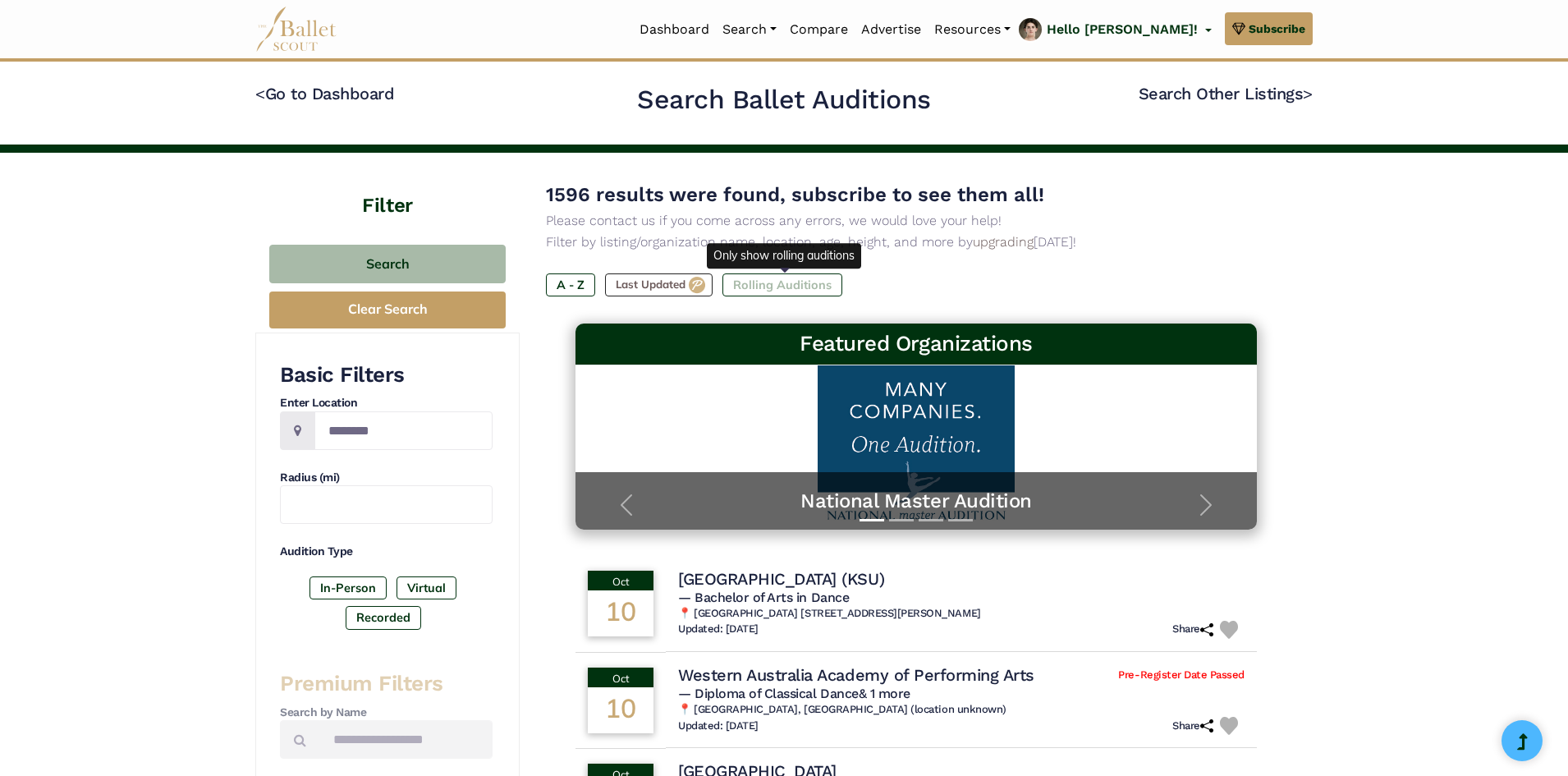
click at [809, 287] on label "Rolling Auditions" at bounding box center [782, 285] width 120 height 23
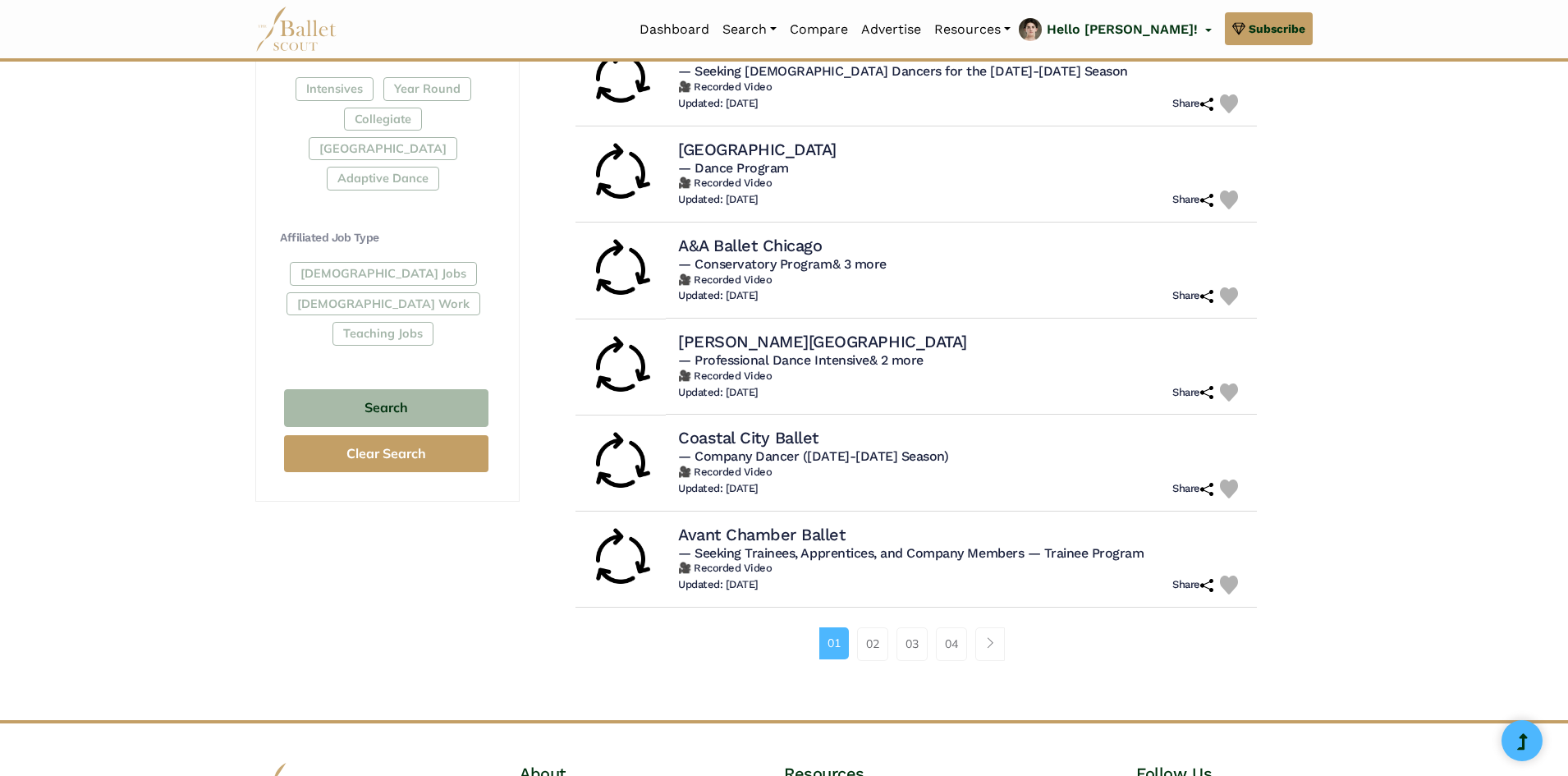
scroll to position [821, 0]
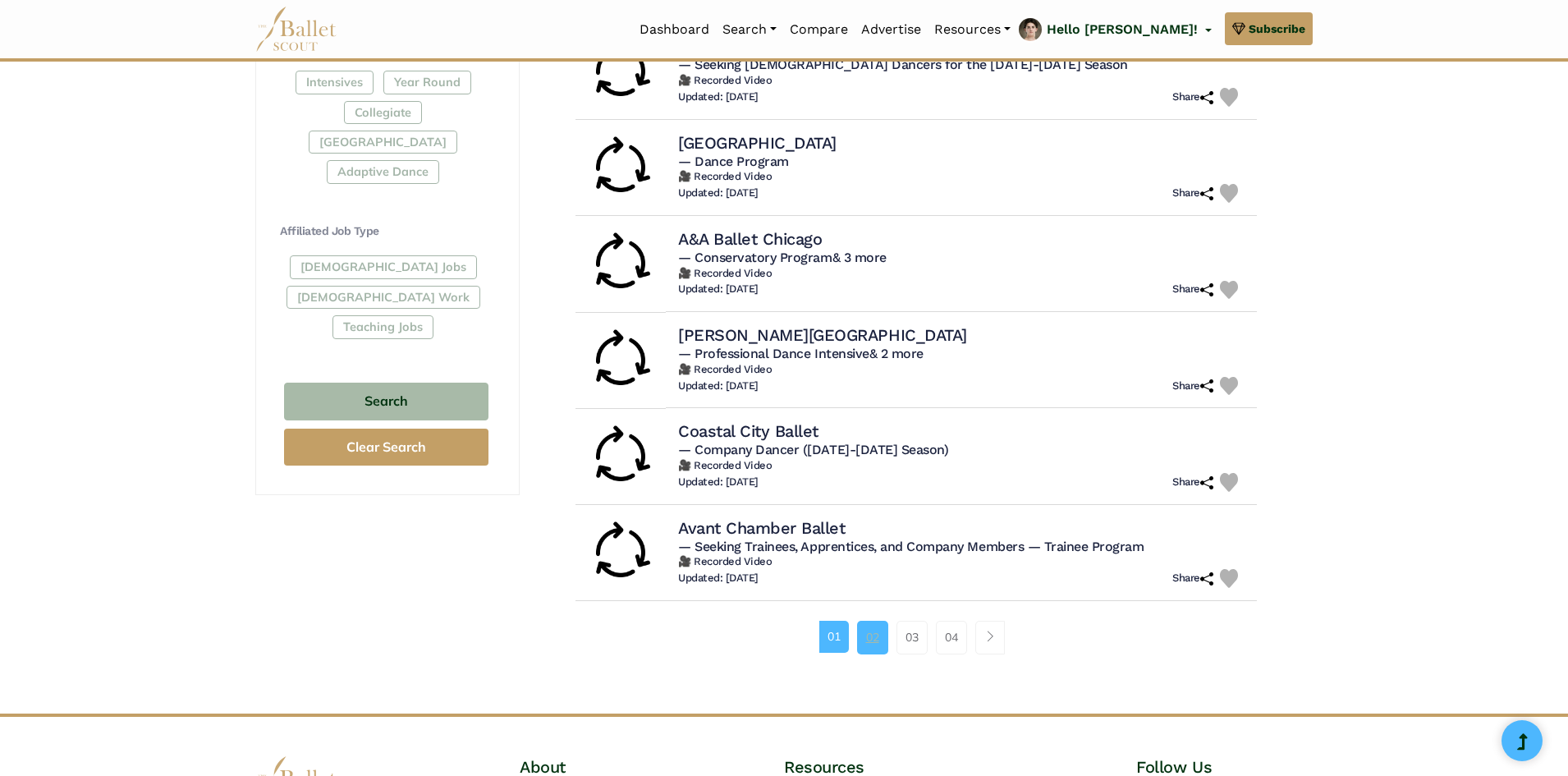
click at [871, 649] on link "02" at bounding box center [873, 637] width 31 height 33
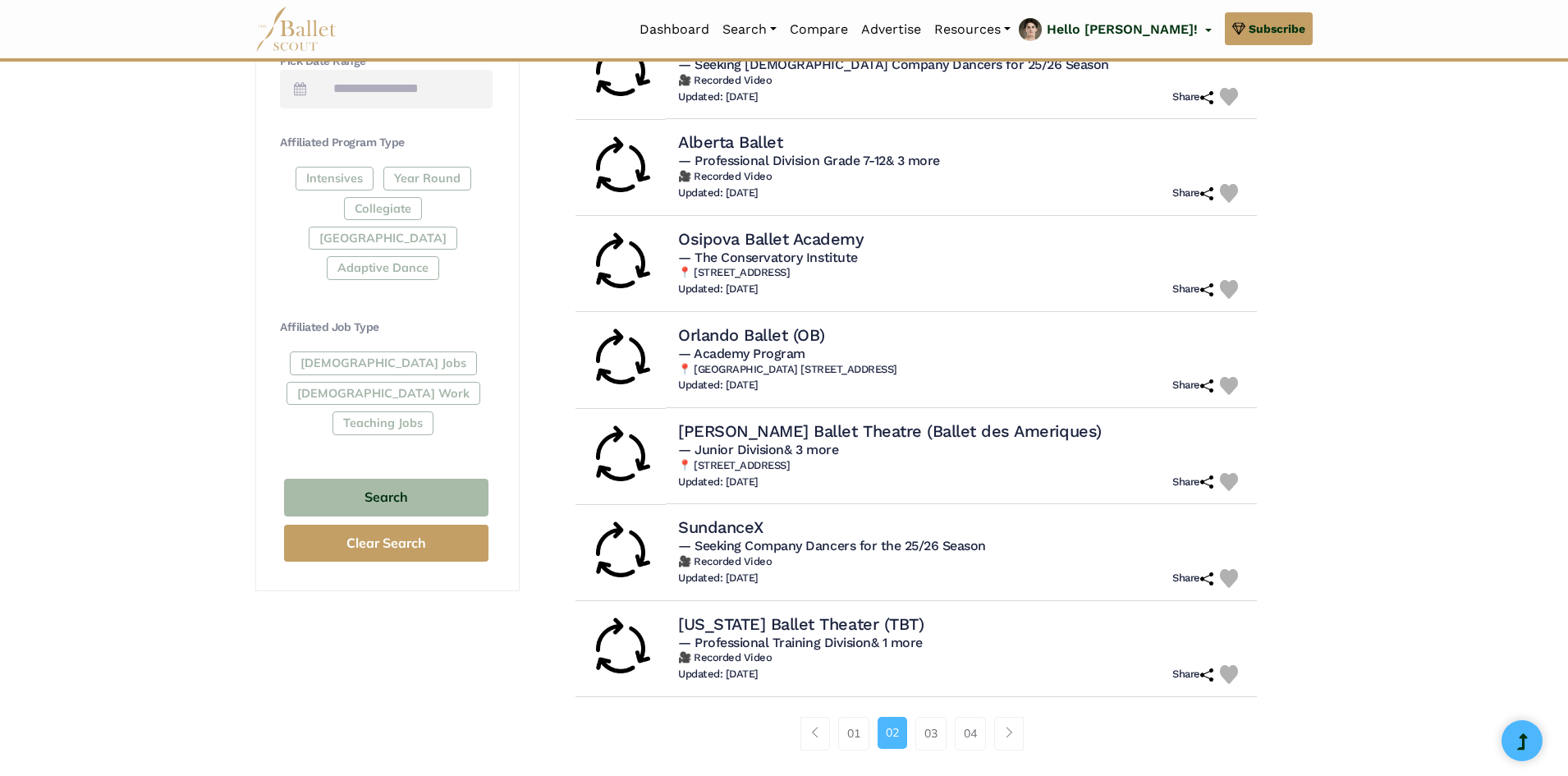
scroll to position [739, 0]
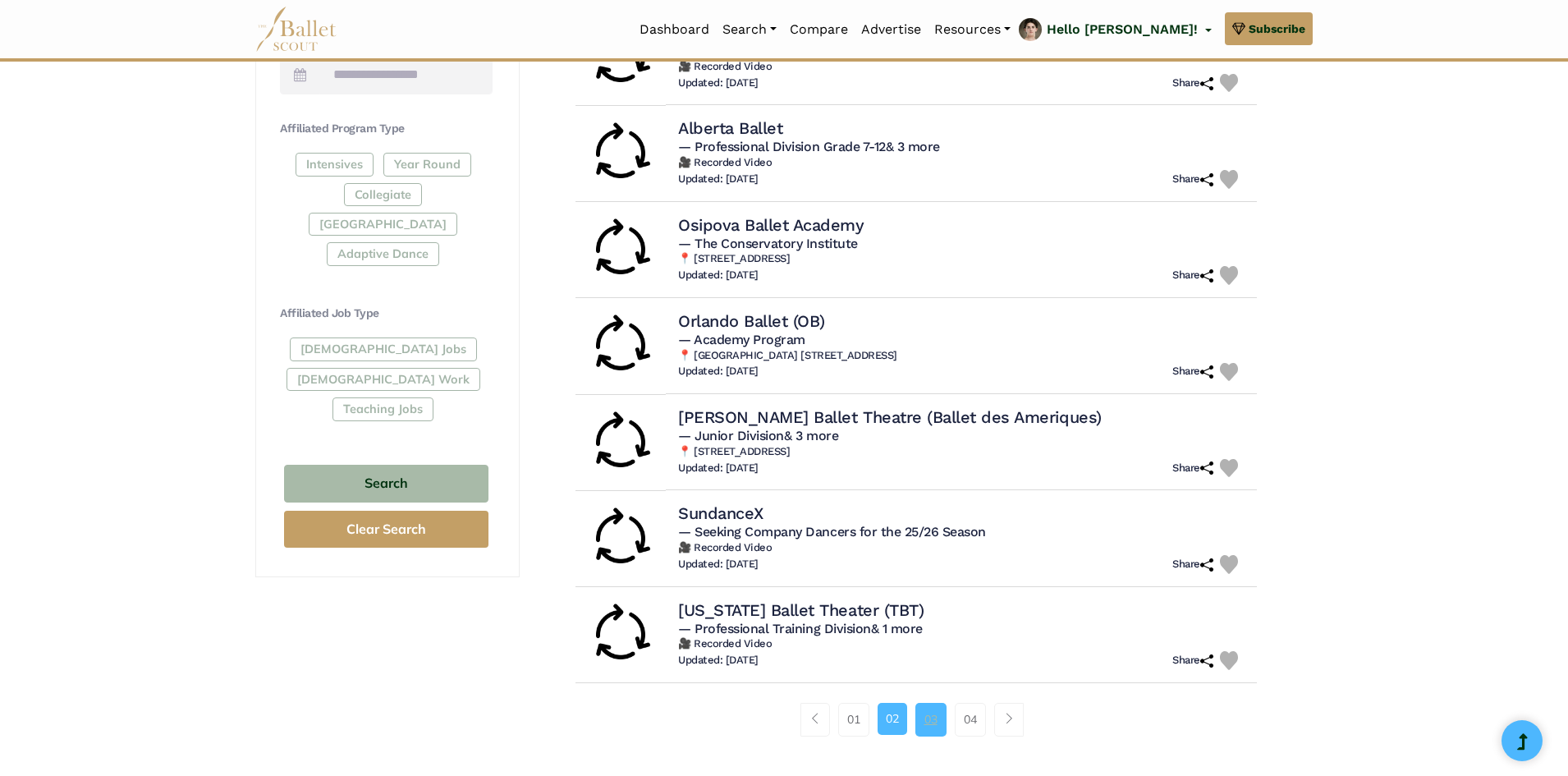
click at [936, 716] on link "03" at bounding box center [930, 719] width 31 height 33
